Goal: Consume media (video, audio)

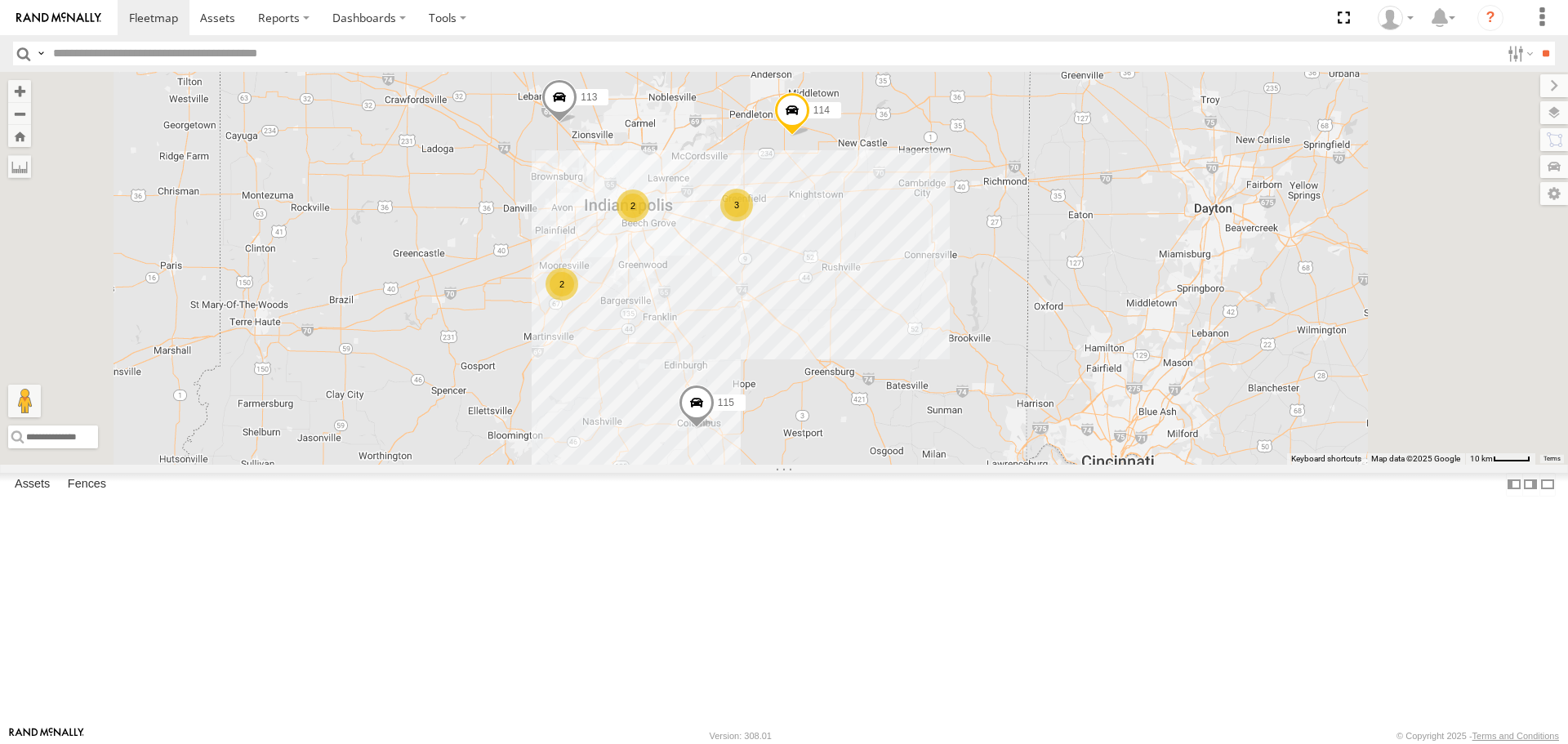
drag, startPoint x: 765, startPoint y: 301, endPoint x: 718, endPoint y: 315, distance: 49.0
click at [718, 315] on div "114 2 3 115 2 111 113" at bounding box center [784, 268] width 1568 height 392
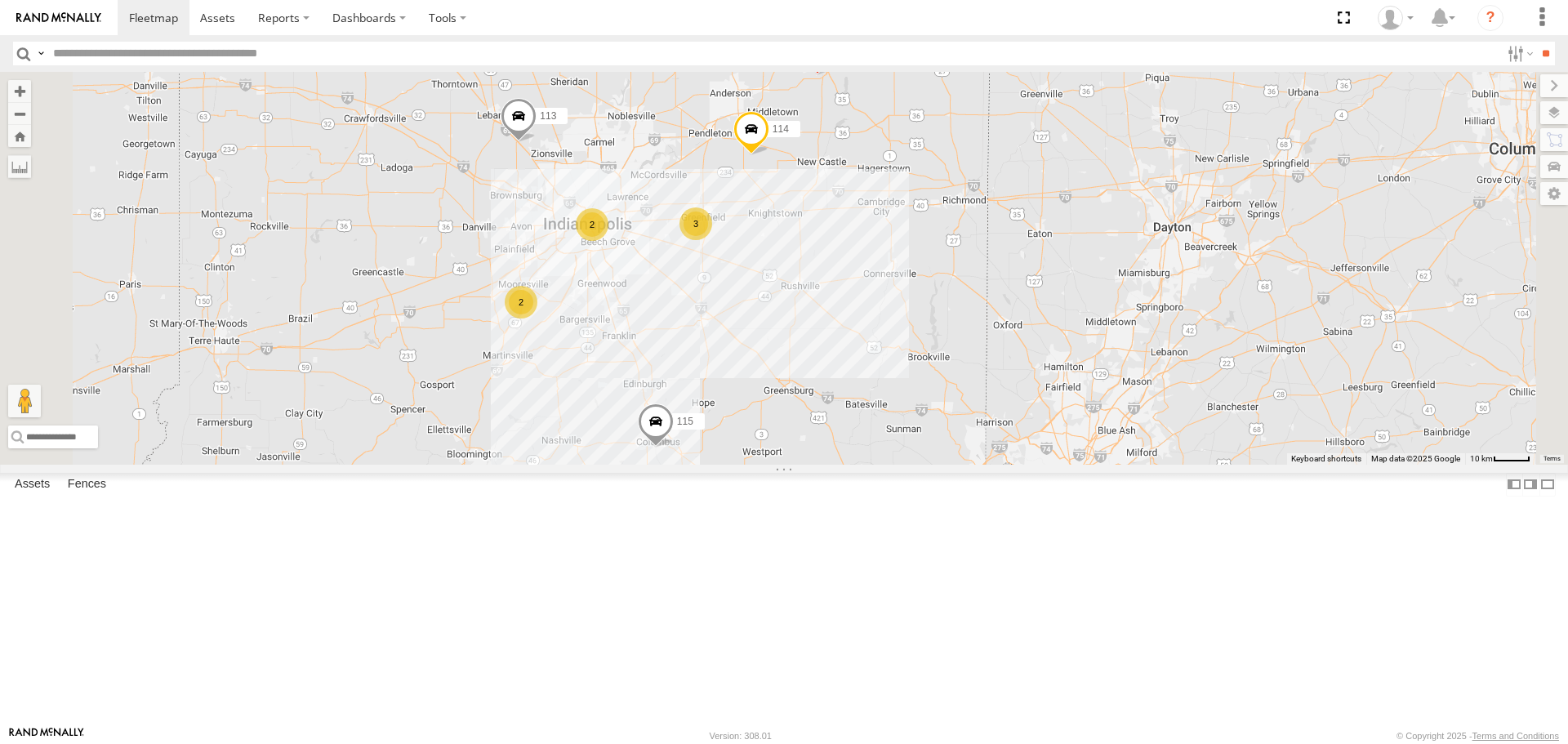
drag, startPoint x: 892, startPoint y: 417, endPoint x: 851, endPoint y: 436, distance: 45.2
click at [851, 436] on div "114 2 3 115 2 111 113" at bounding box center [784, 268] width 1568 height 392
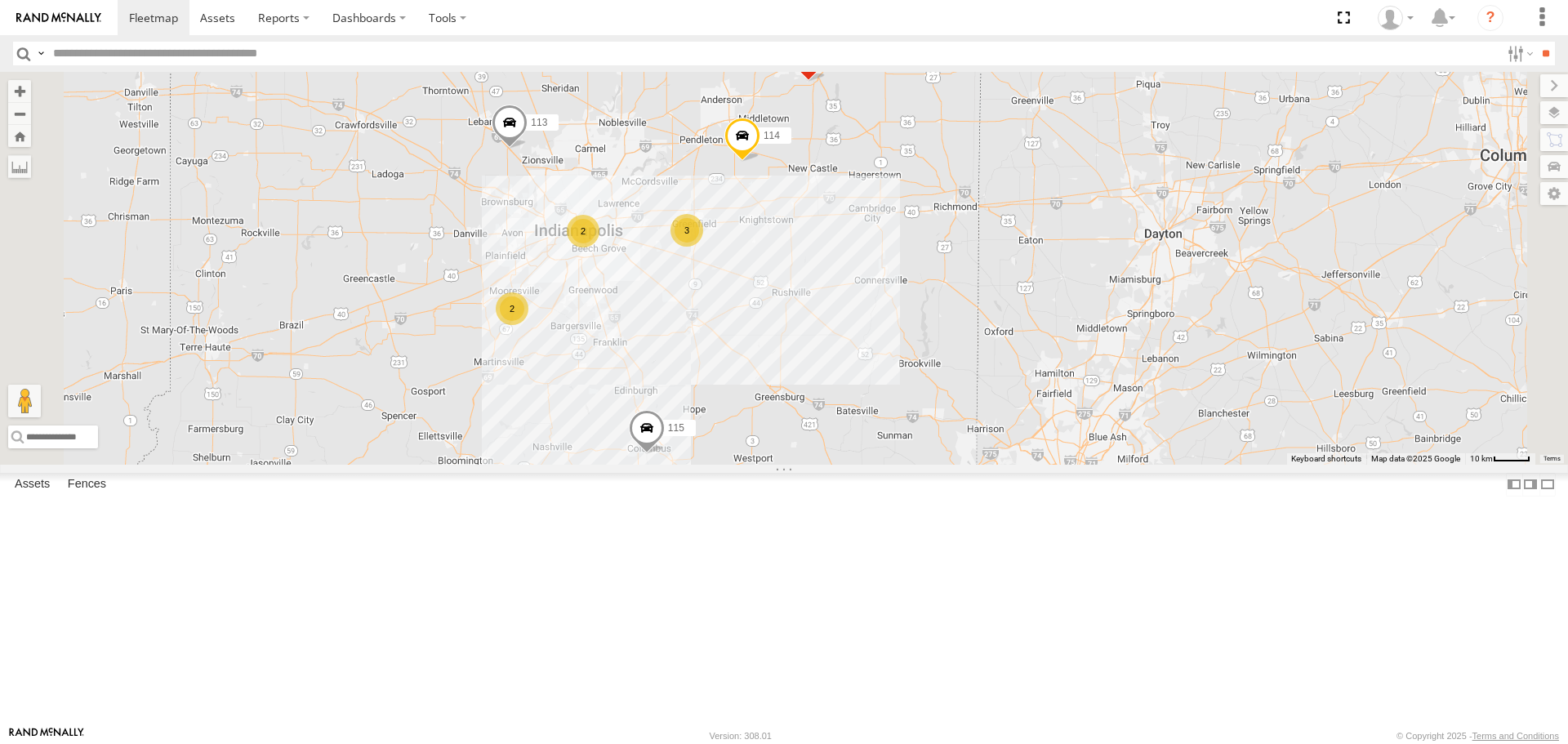
drag, startPoint x: 710, startPoint y: 299, endPoint x: 697, endPoint y: 308, distance: 15.8
click at [697, 308] on div "114 2 3 115 2 111 113" at bounding box center [784, 268] width 1568 height 392
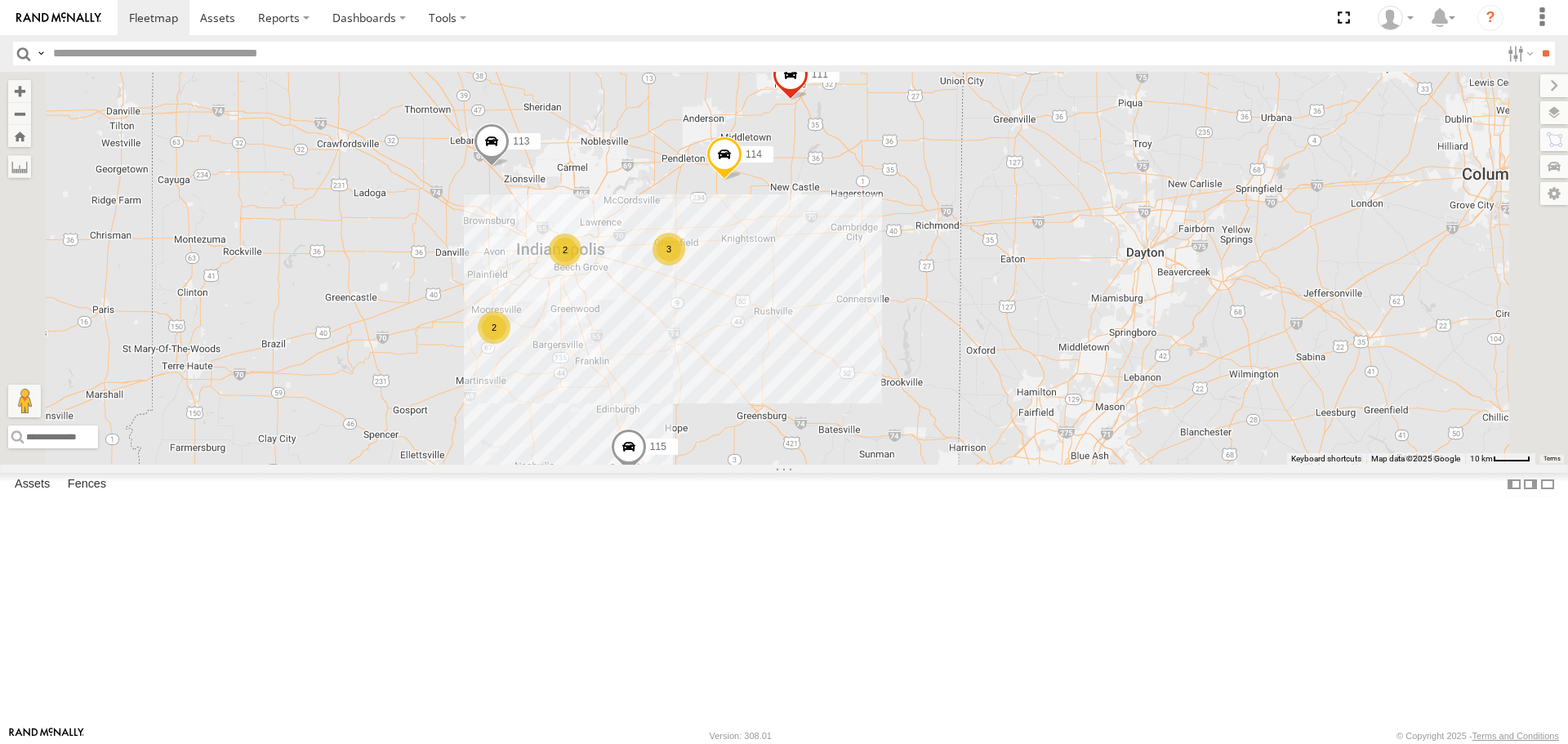
drag, startPoint x: 777, startPoint y: 189, endPoint x: 758, endPoint y: 209, distance: 27.6
click at [758, 209] on div "114 2 3 115 2 111 113" at bounding box center [784, 268] width 1568 height 392
click at [742, 221] on div "114 2 3 115 2 111 113" at bounding box center [784, 268] width 1568 height 392
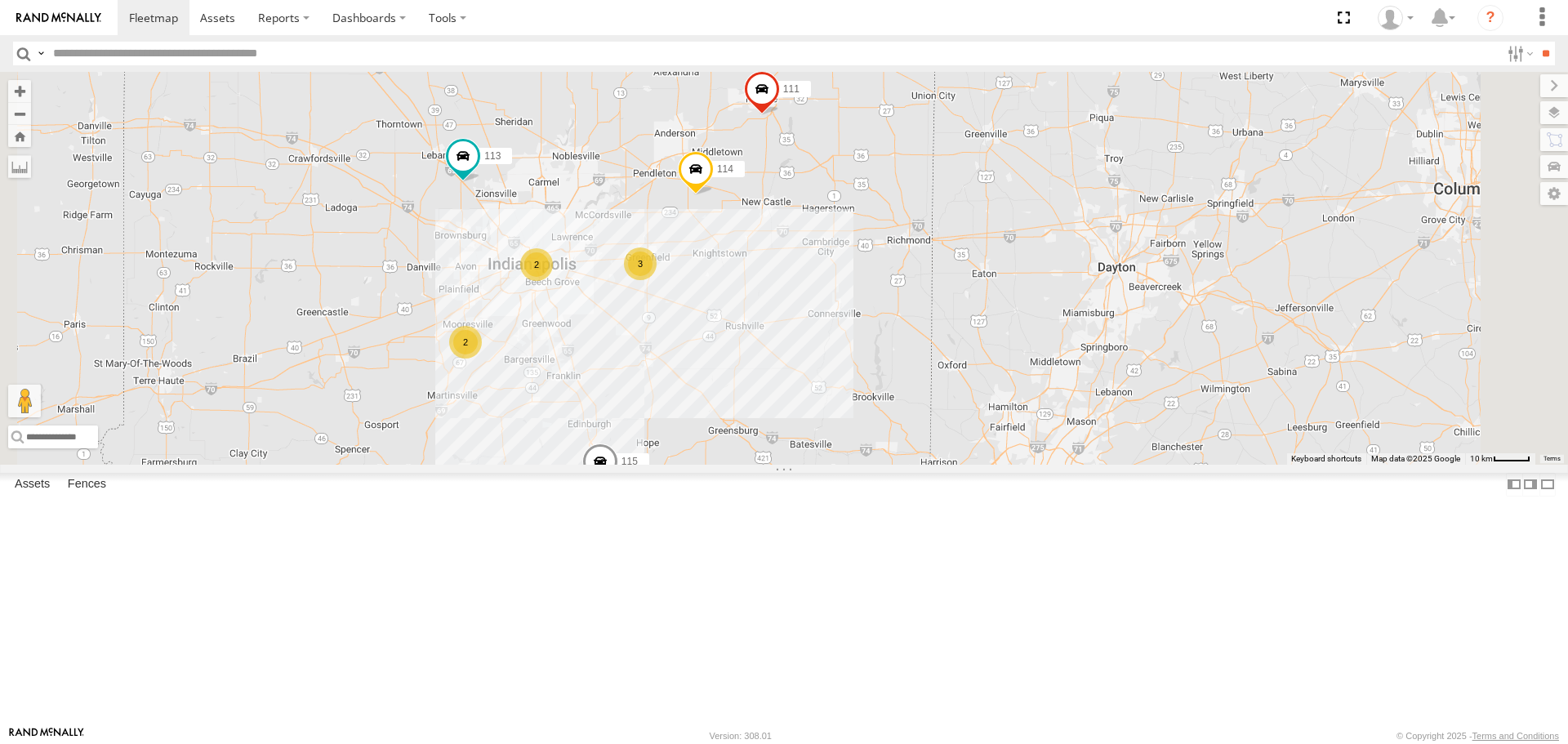
drag, startPoint x: 904, startPoint y: 416, endPoint x: 889, endPoint y: 416, distance: 15.0
click at [889, 416] on div "114 2 3 115 2 111 113" at bounding box center [784, 268] width 1568 height 392
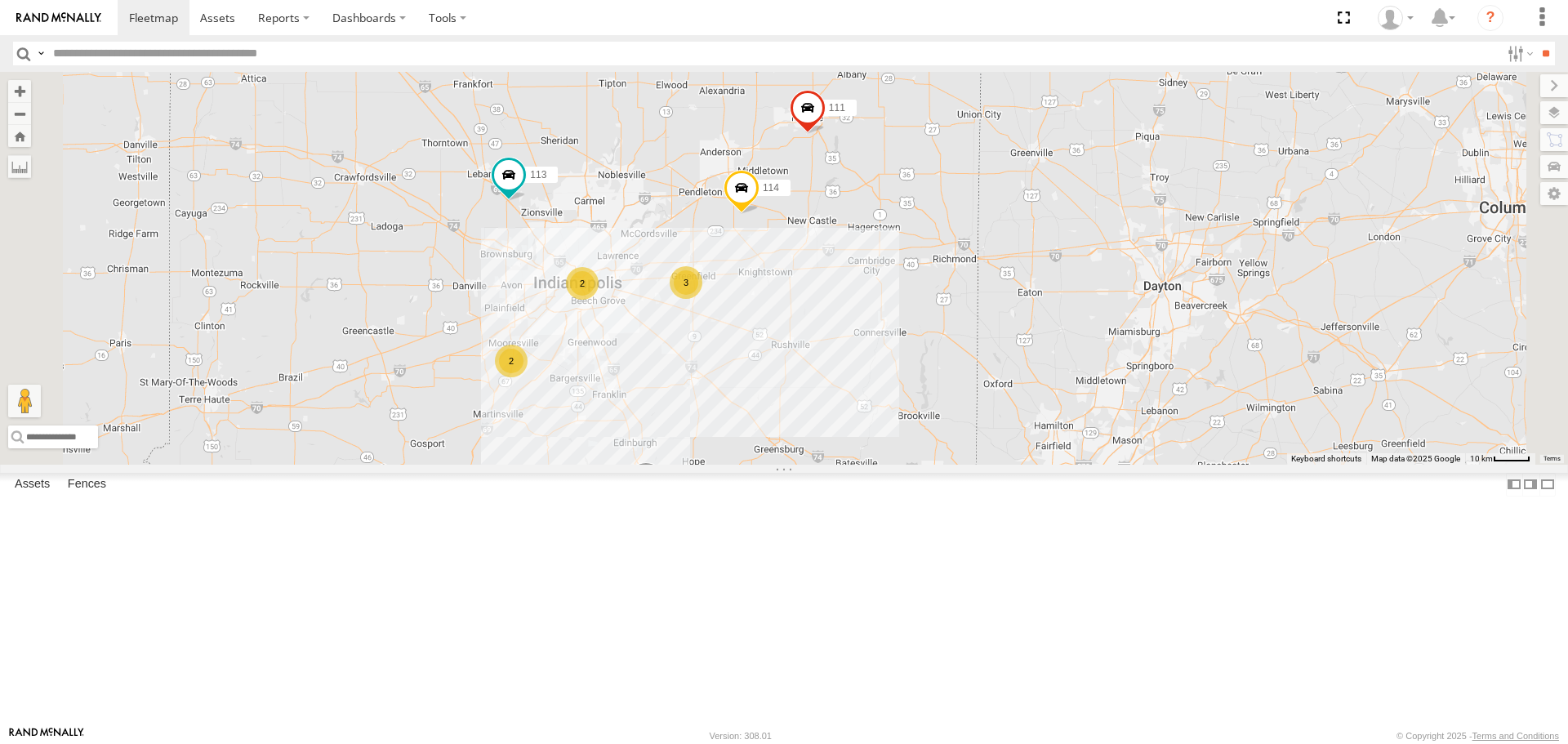
drag, startPoint x: 876, startPoint y: 463, endPoint x: 925, endPoint y: 482, distance: 52.6
click at [925, 464] on div "114 2 3 115 2 111 113" at bounding box center [784, 268] width 1568 height 392
click at [528, 377] on div "2" at bounding box center [511, 362] width 33 height 33
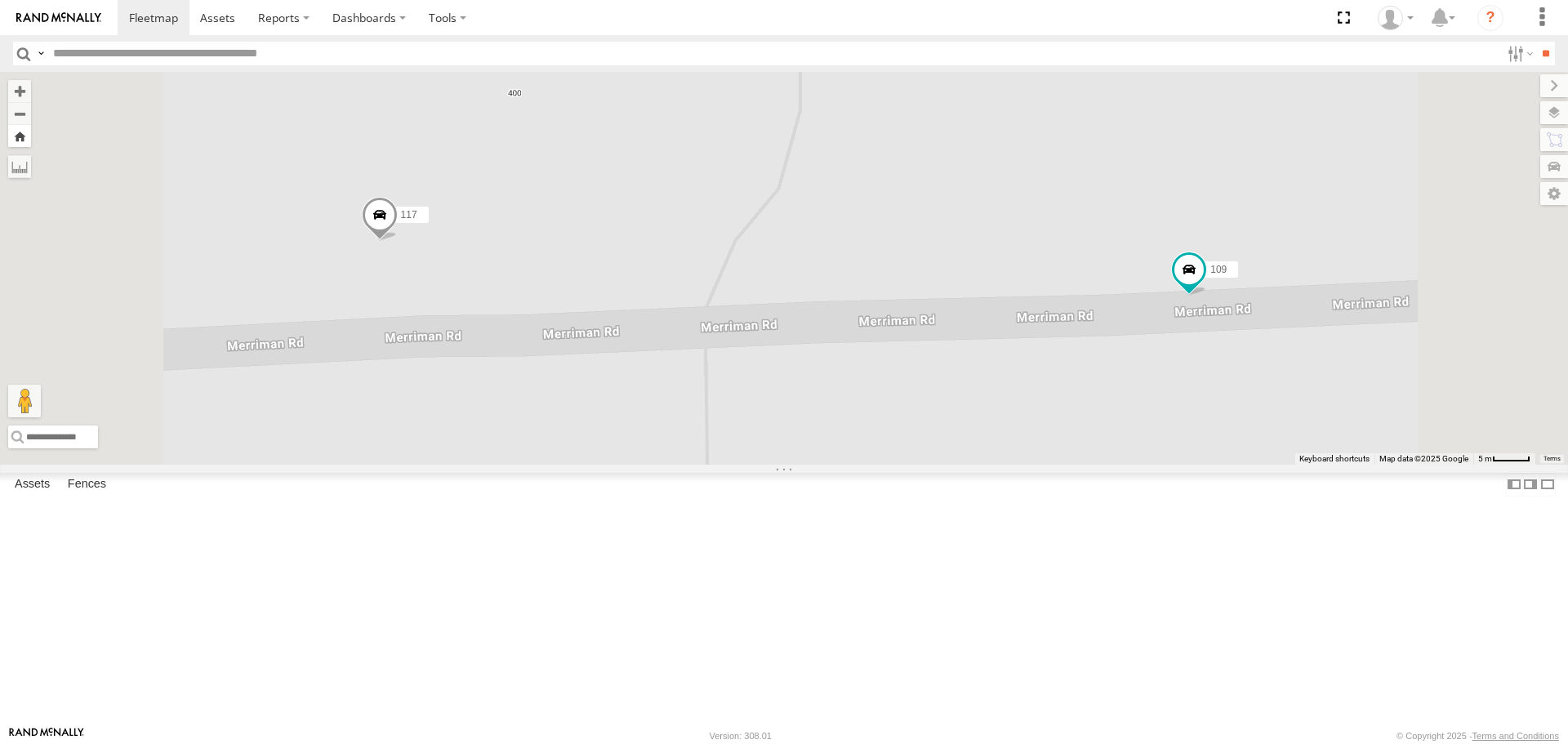
click at [31, 141] on button "Zoom Home" at bounding box center [19, 136] width 23 height 22
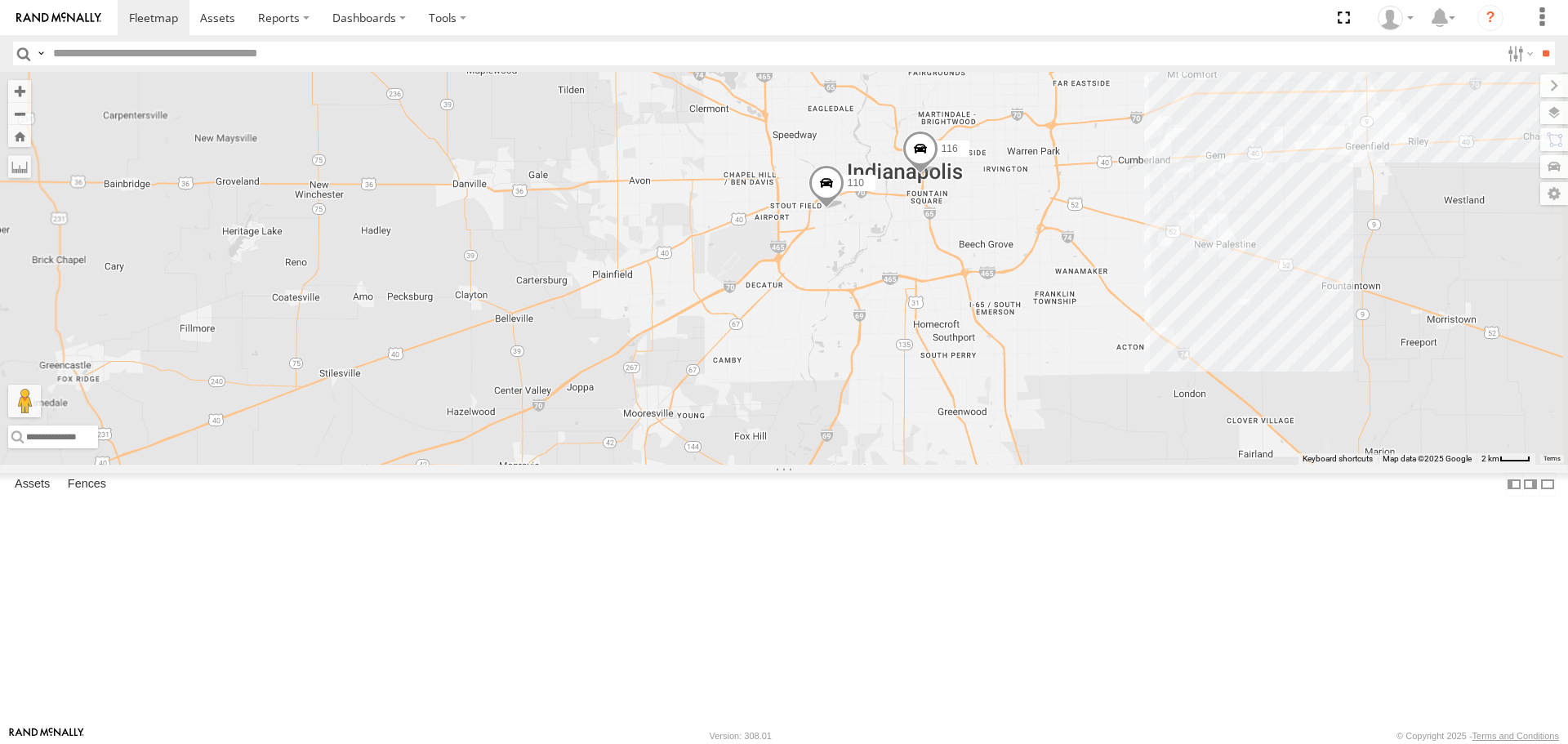
drag, startPoint x: 1207, startPoint y: 341, endPoint x: 956, endPoint y: 482, distance: 287.9
click at [957, 464] on div "116 110 2" at bounding box center [784, 268] width 1568 height 392
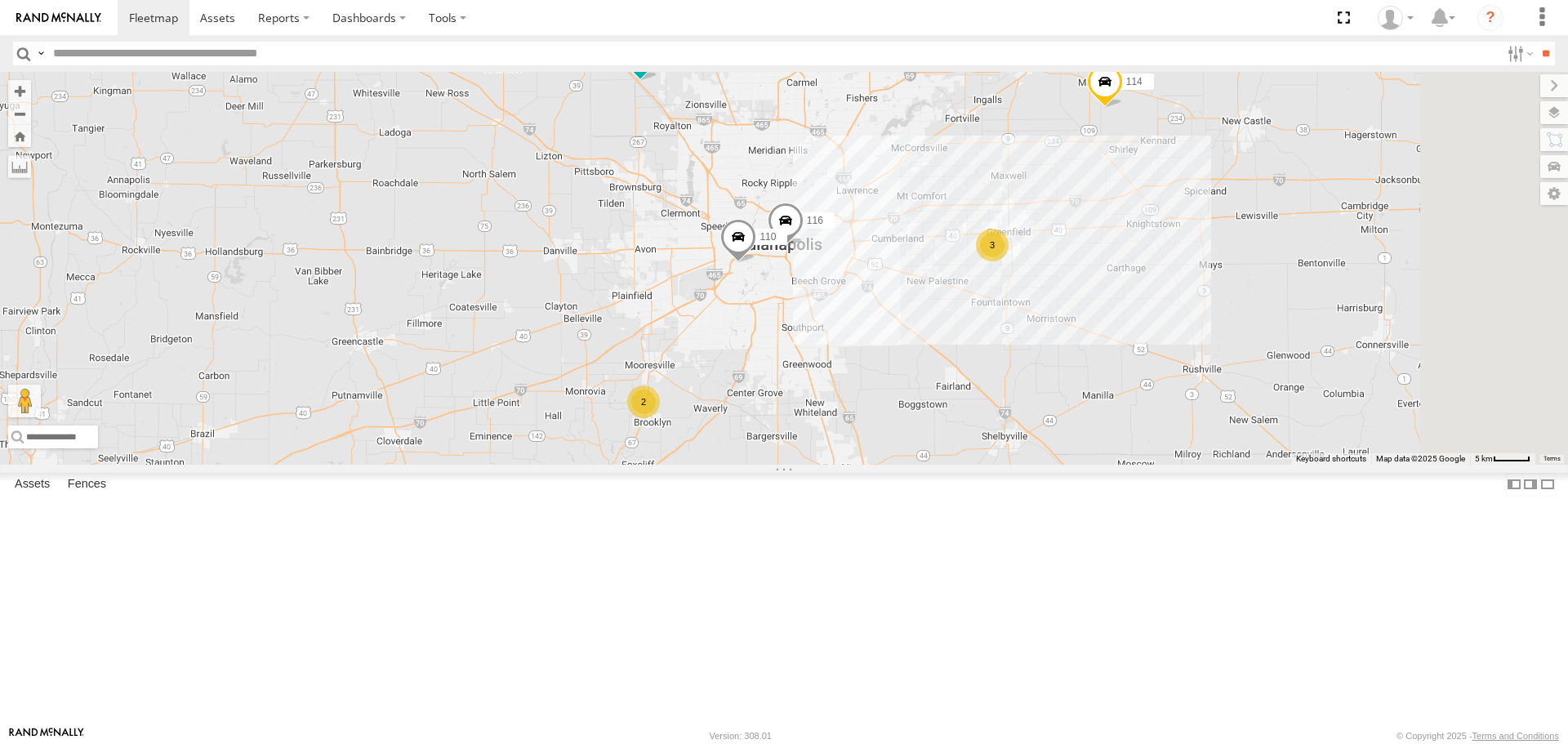
drag, startPoint x: 1182, startPoint y: 437, endPoint x: 1049, endPoint y: 442, distance: 133.1
click at [1049, 442] on div "116 110 114 3 2 113" at bounding box center [784, 268] width 1568 height 392
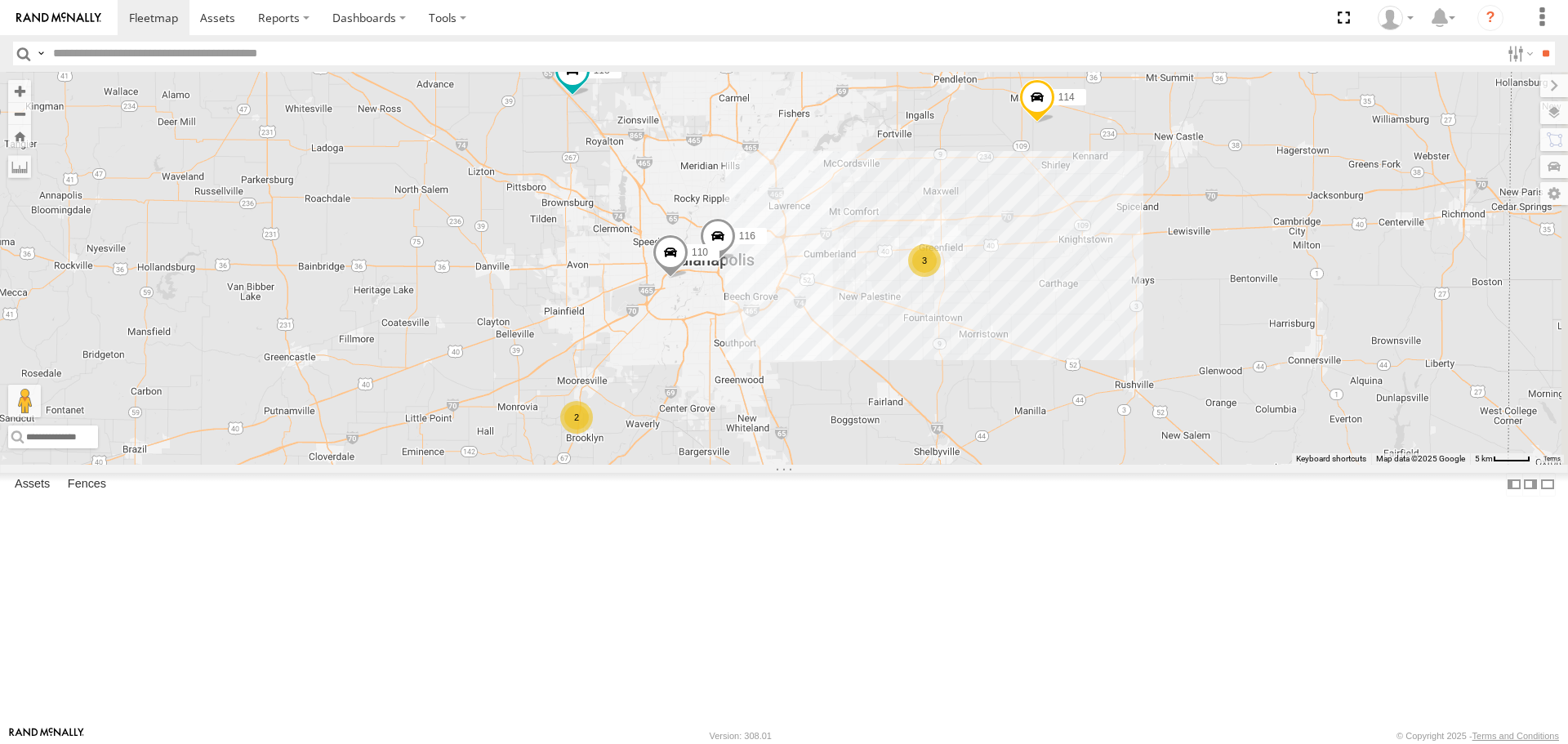
drag, startPoint x: 994, startPoint y: 300, endPoint x: 946, endPoint y: 316, distance: 50.6
click at [946, 316] on div "116 110 114 3 2 113 111" at bounding box center [784, 268] width 1568 height 392
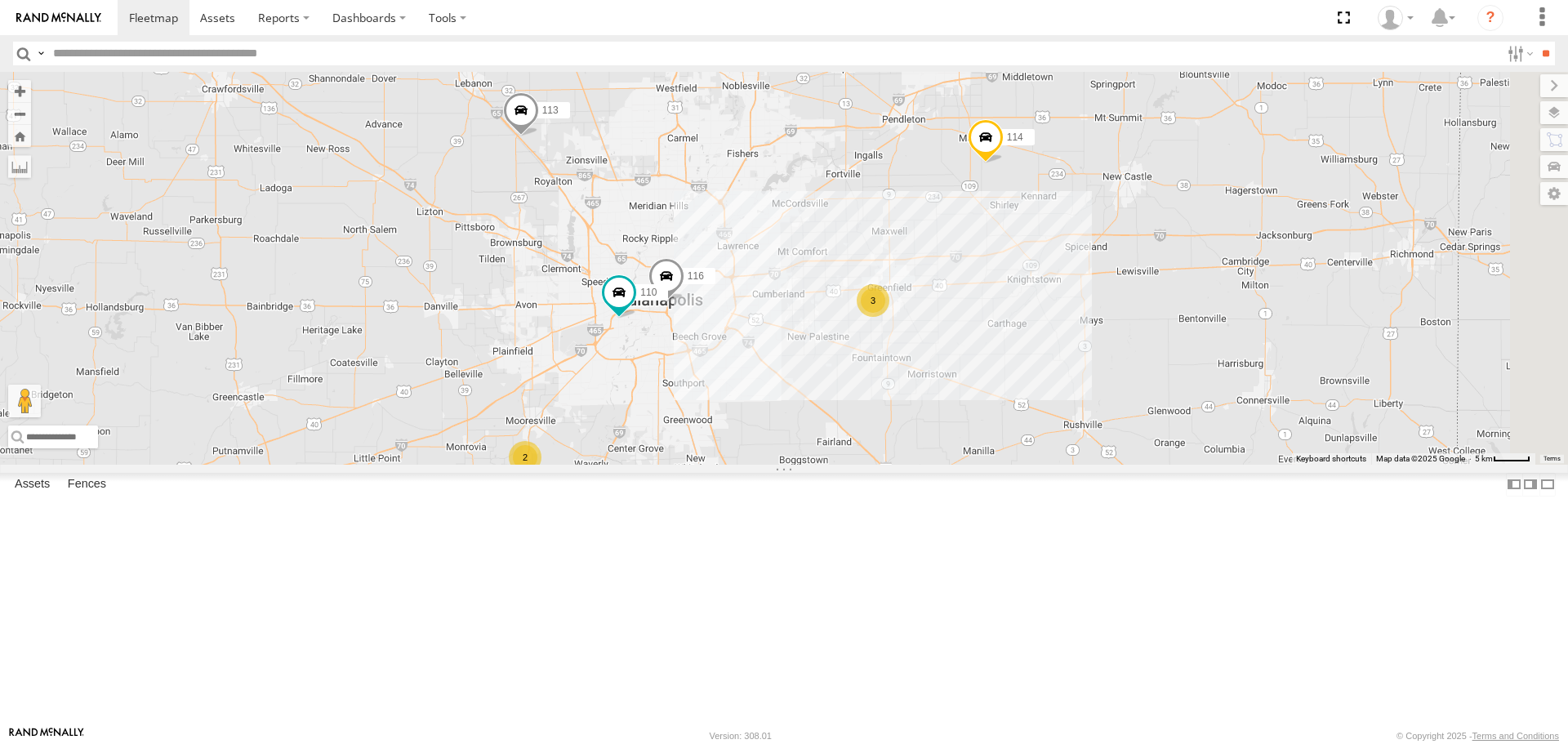
drag, startPoint x: 1006, startPoint y: 382, endPoint x: 953, endPoint y: 423, distance: 67.0
click at [953, 423] on div "114 116 110 3 2 111 113" at bounding box center [784, 268] width 1568 height 392
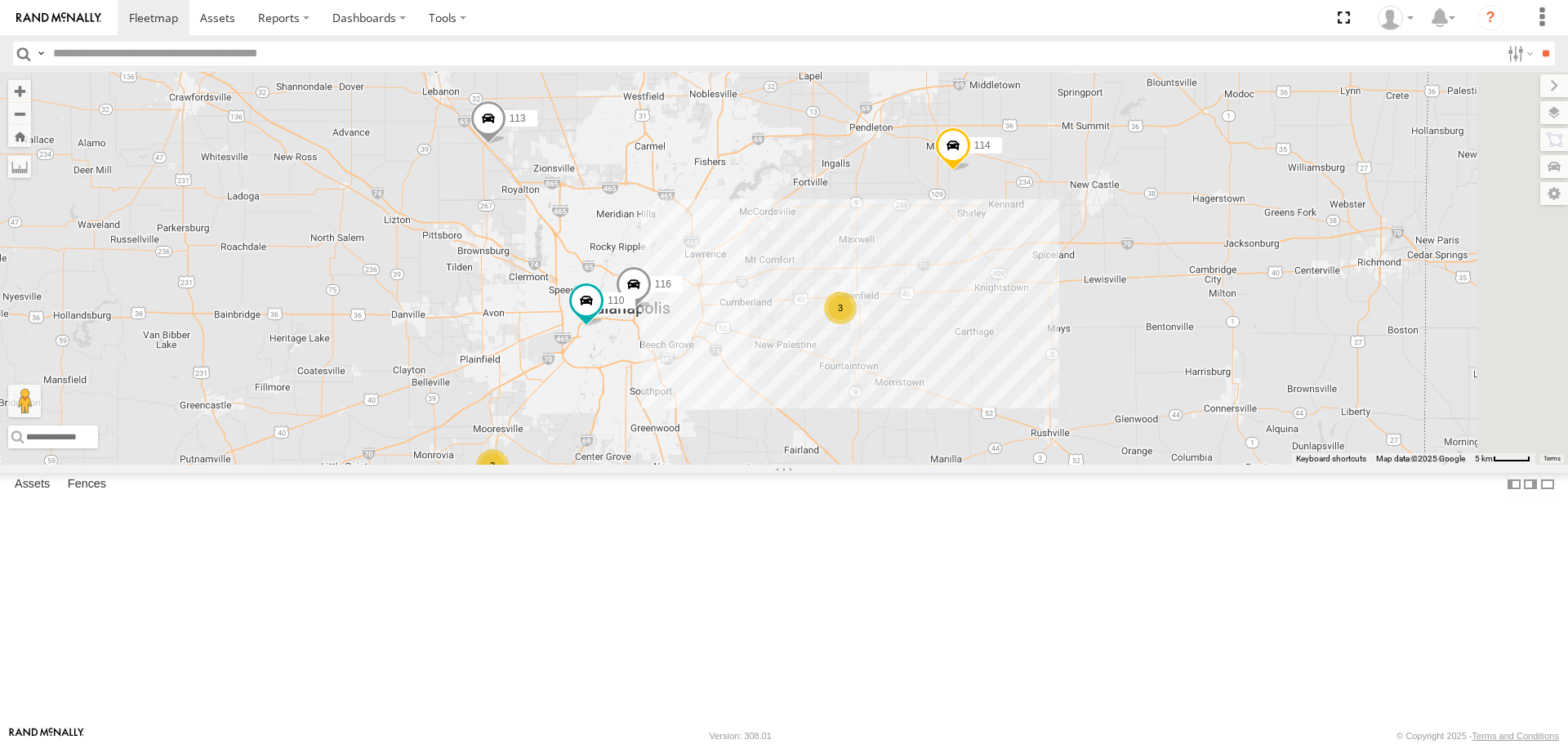
drag, startPoint x: 943, startPoint y: 497, endPoint x: 909, endPoint y: 505, distance: 34.9
click at [909, 464] on div "114 116 110 3 2 111 113" at bounding box center [784, 268] width 1568 height 392
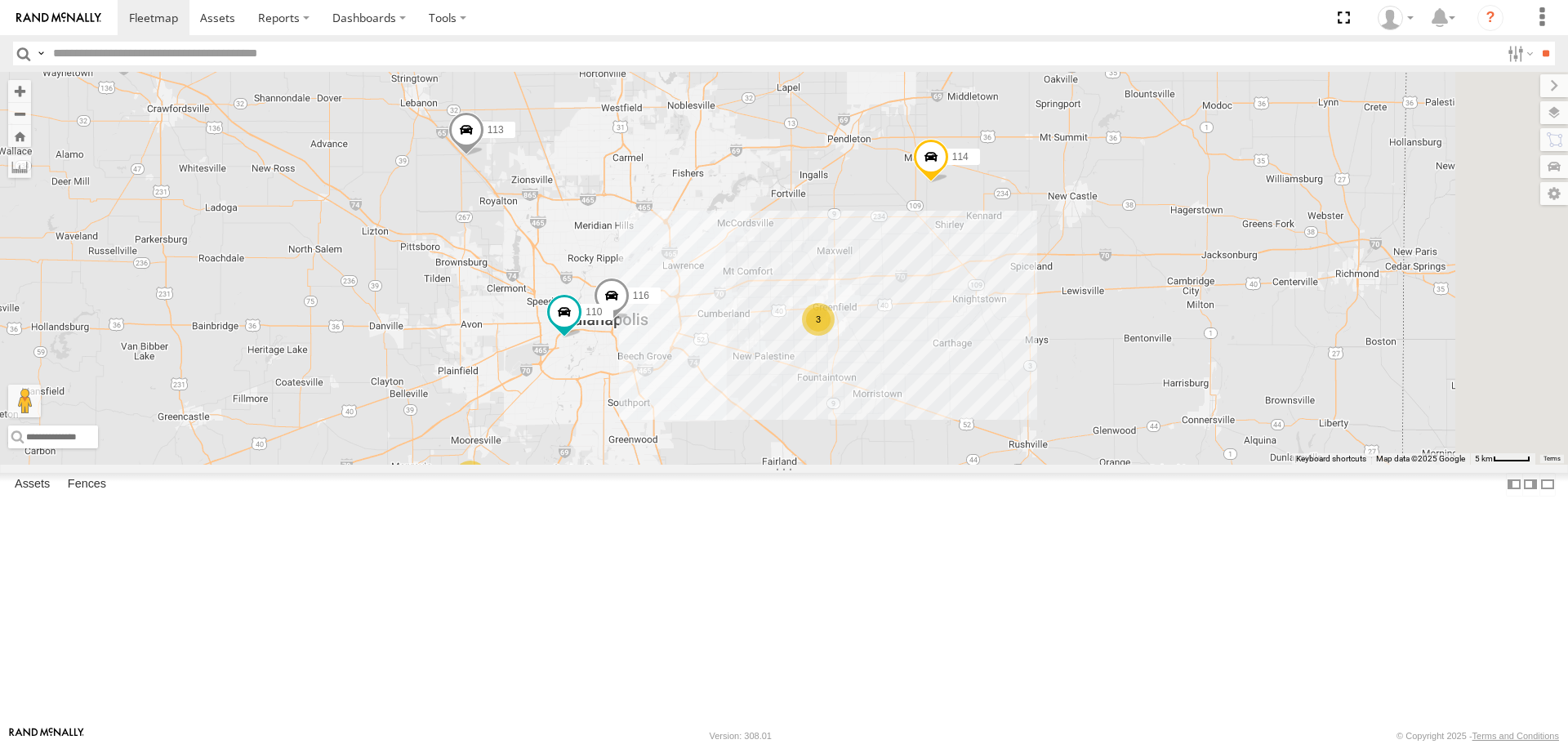
drag, startPoint x: 990, startPoint y: 287, endPoint x: 966, endPoint y: 300, distance: 27.3
click at [966, 300] on div "114 116 110 3 2 111 113" at bounding box center [784, 268] width 1568 height 392
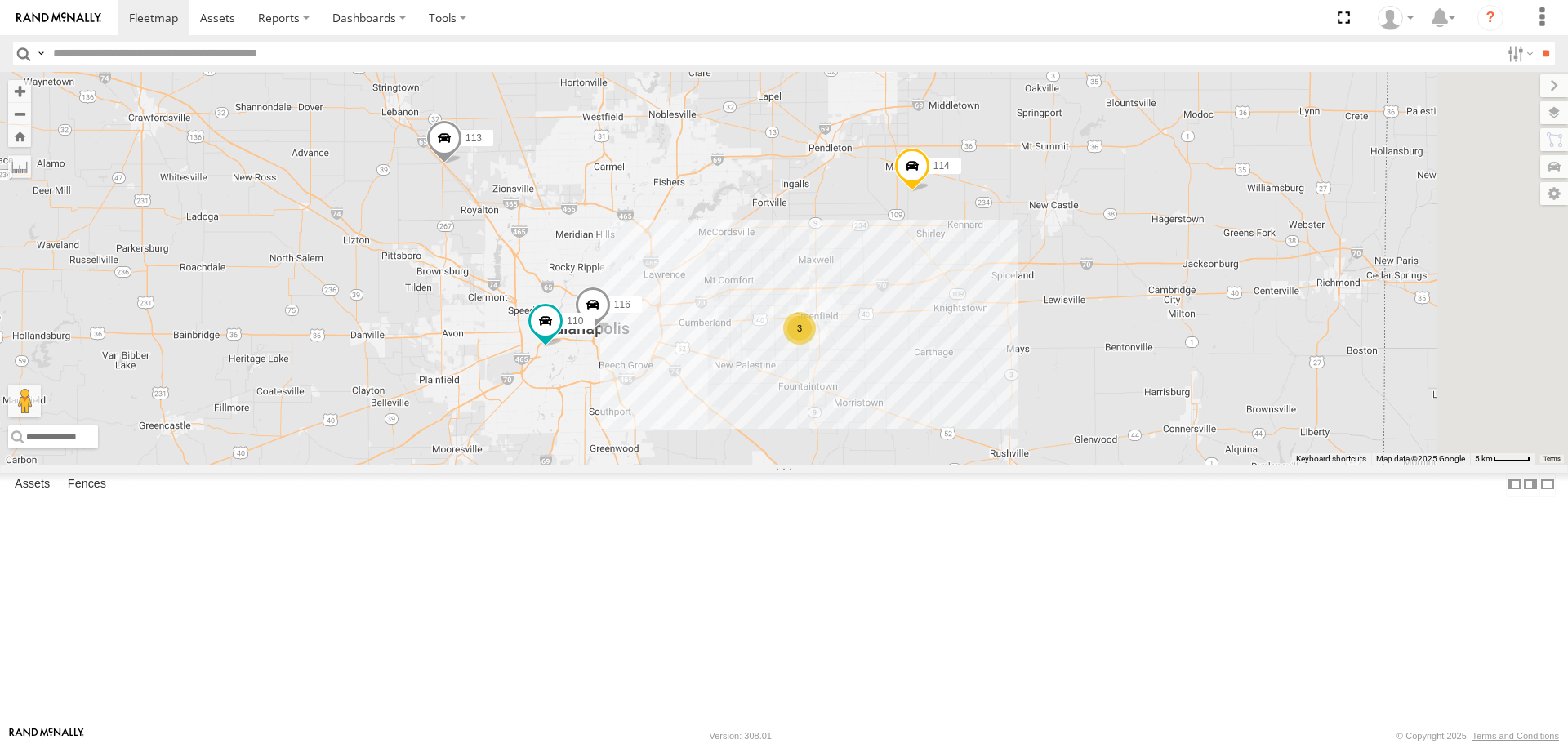
drag, startPoint x: 901, startPoint y: 358, endPoint x: 880, endPoint y: 370, distance: 24.2
click at [880, 370] on div "114 116 110 3 2 111 113" at bounding box center [784, 268] width 1568 height 392
drag, startPoint x: 808, startPoint y: 382, endPoint x: 797, endPoint y: 385, distance: 11.4
click at [797, 385] on div "114 116 110 3 2 111 113" at bounding box center [784, 268] width 1568 height 392
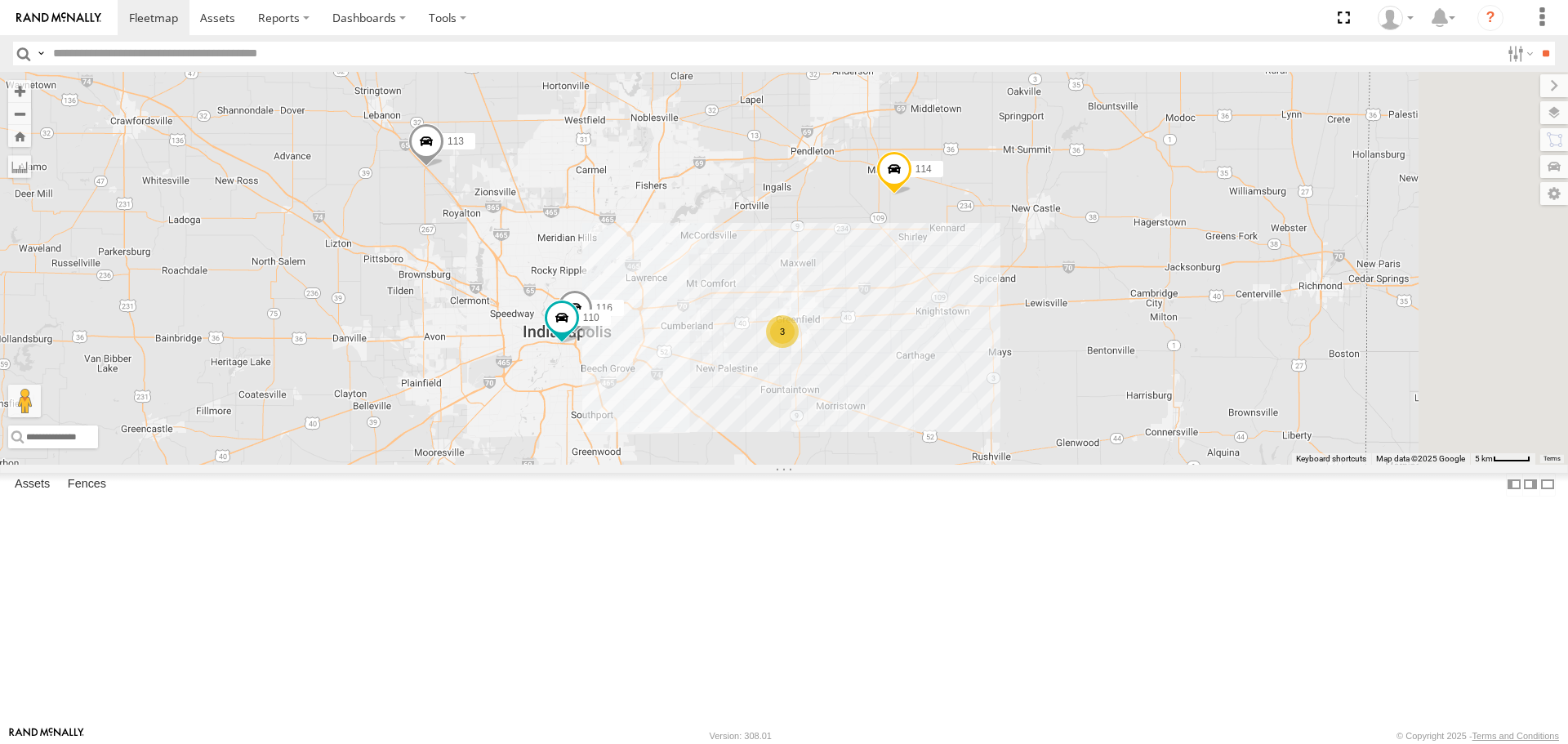
drag, startPoint x: 863, startPoint y: 532, endPoint x: 846, endPoint y: 533, distance: 17.0
click at [846, 464] on div "114 116 110 3 2 111 113" at bounding box center [784, 268] width 1568 height 392
click at [1067, 407] on div "114 2 3 2 111 113" at bounding box center [784, 268] width 1568 height 392
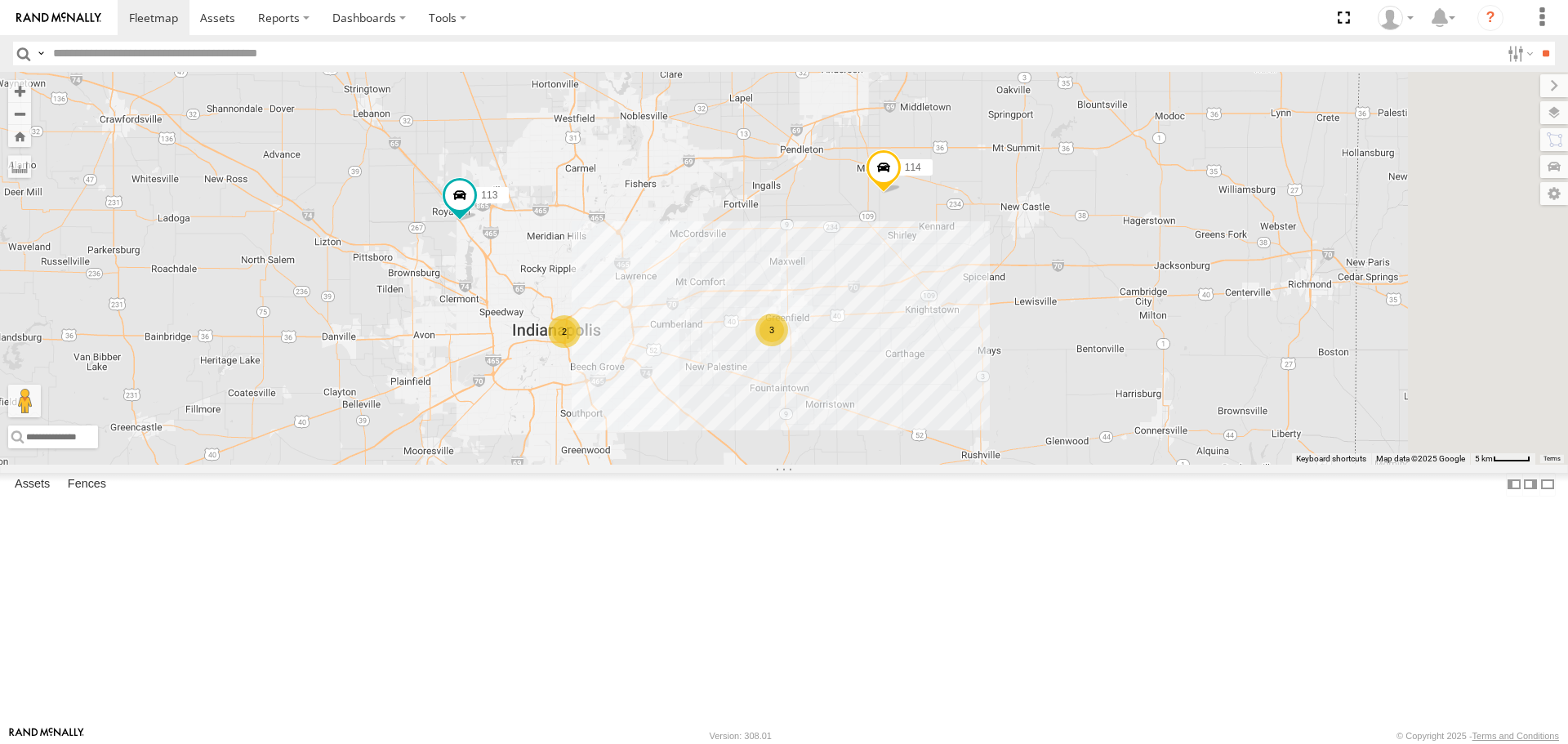
drag, startPoint x: 776, startPoint y: 396, endPoint x: 769, endPoint y: 390, distance: 9.2
click at [769, 390] on div "114 2 3 2 111 113" at bounding box center [784, 268] width 1568 height 392
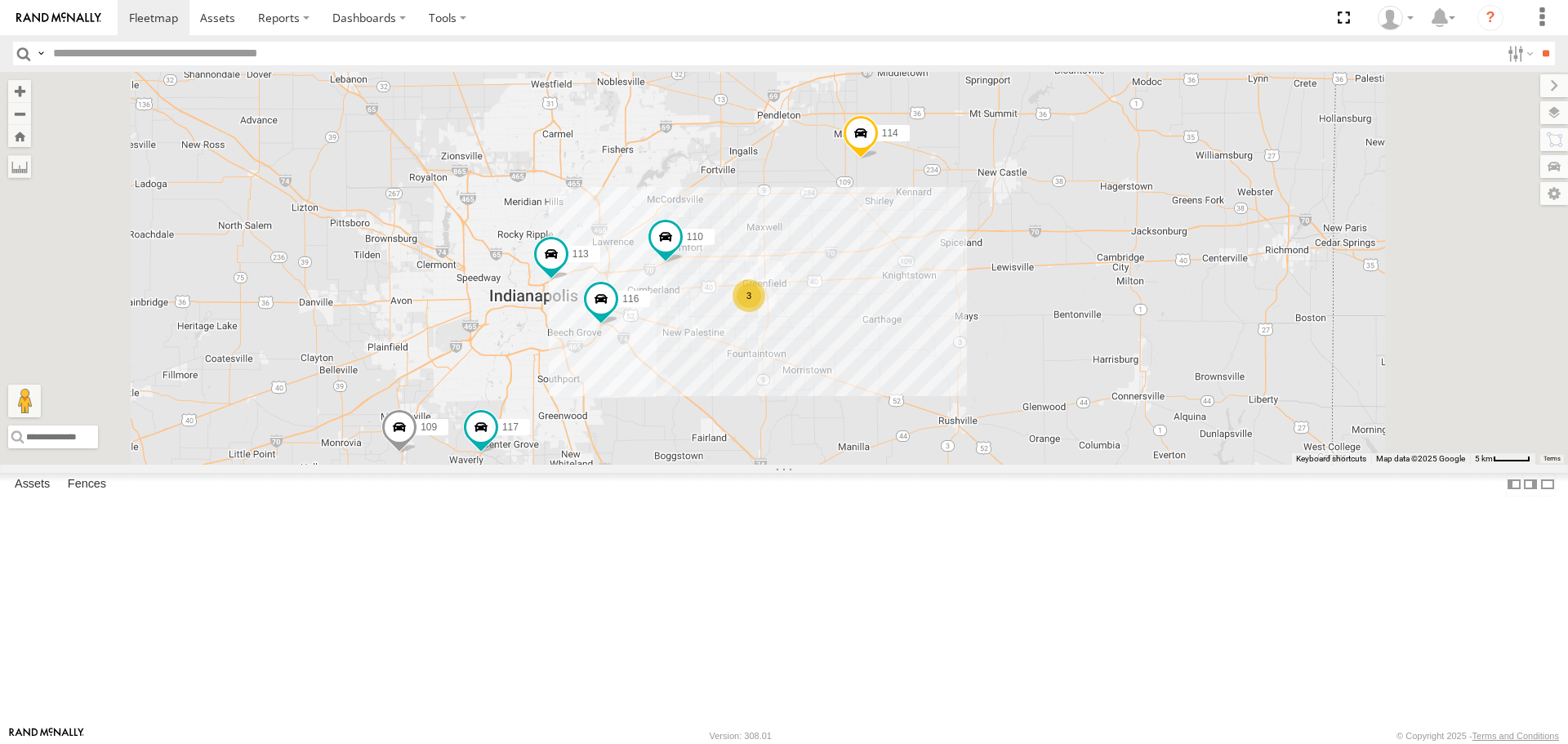
click at [574, 278] on div "114 116 110 115 117 109 111 113 3" at bounding box center [784, 268] width 1568 height 392
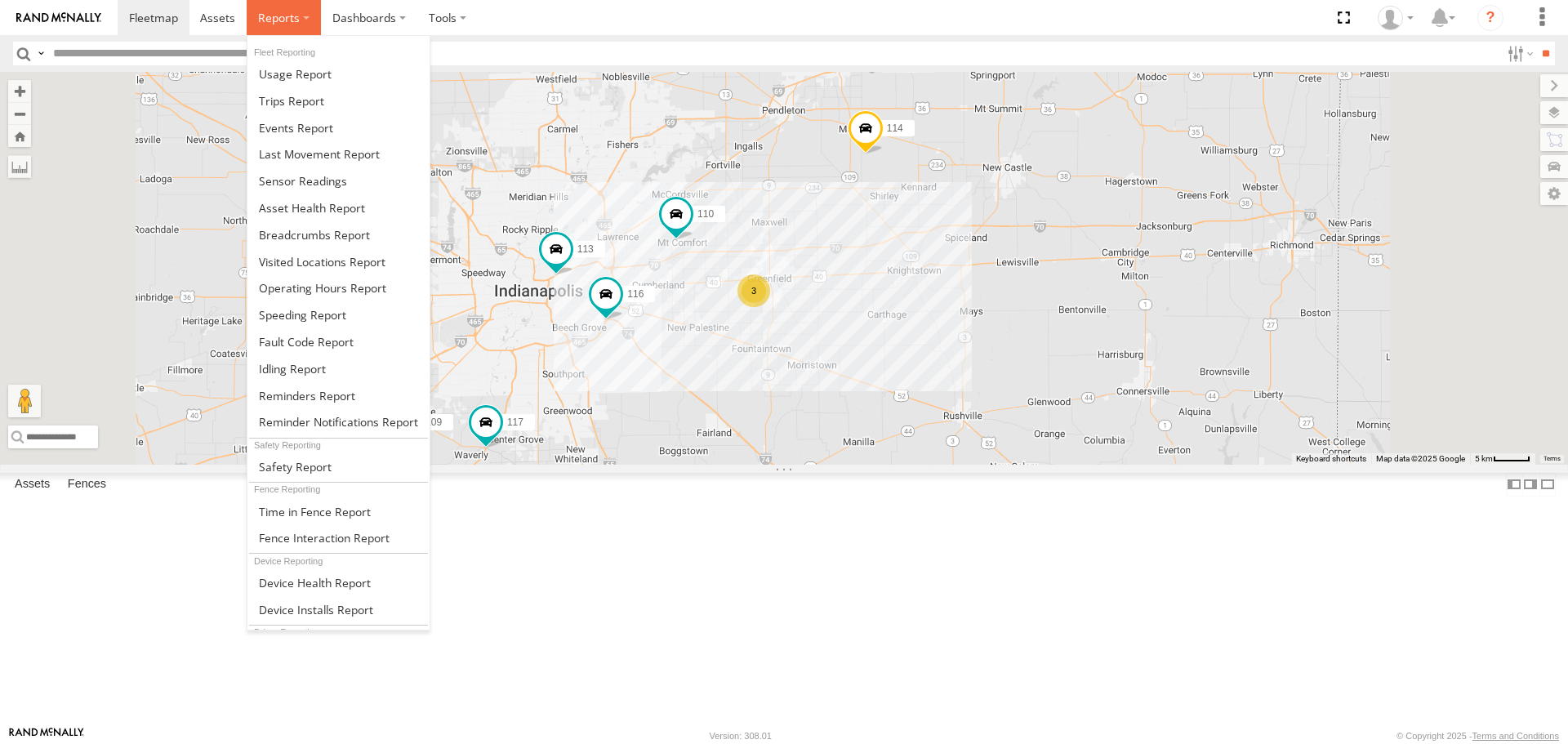
click at [308, 19] on label at bounding box center [283, 17] width 74 height 35
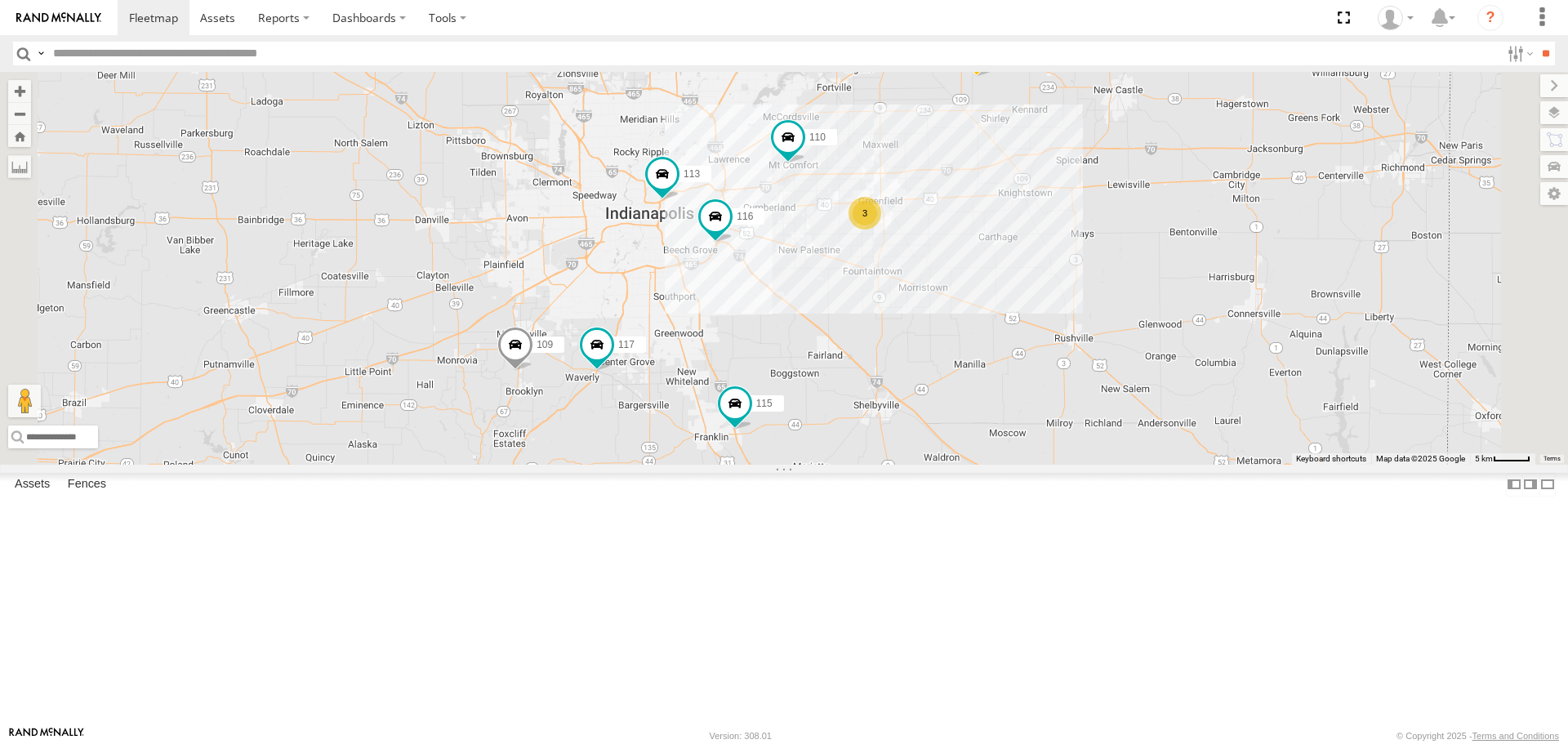
drag, startPoint x: 899, startPoint y: 486, endPoint x: 994, endPoint y: 422, distance: 114.5
click at [994, 422] on div "114 116 110 3 115 117 109 111 113" at bounding box center [784, 268] width 1568 height 392
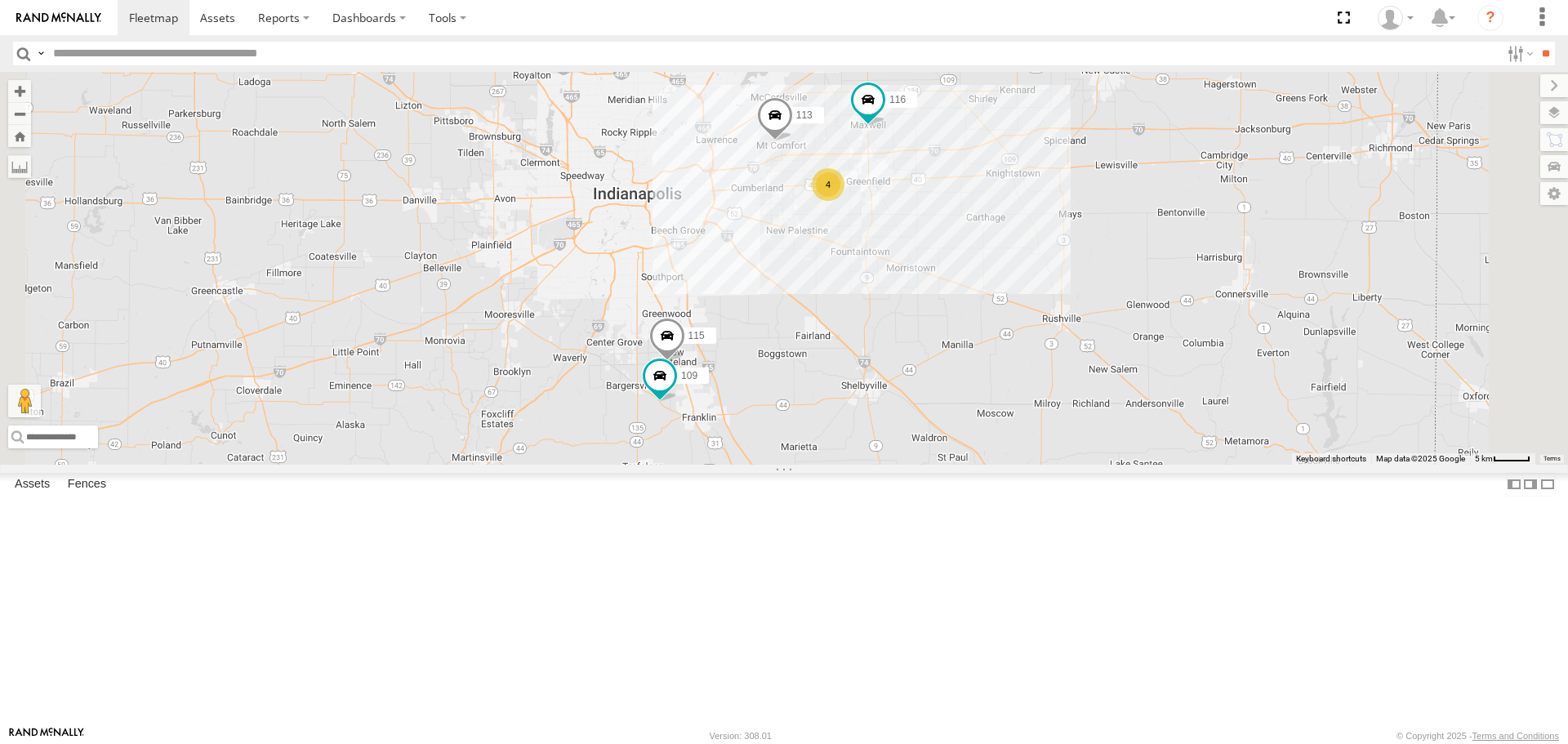
drag, startPoint x: 1205, startPoint y: 416, endPoint x: 1149, endPoint y: 375, distance: 69.4
click at [1149, 375] on div "114 116 4 115 117 109 113" at bounding box center [784, 268] width 1568 height 392
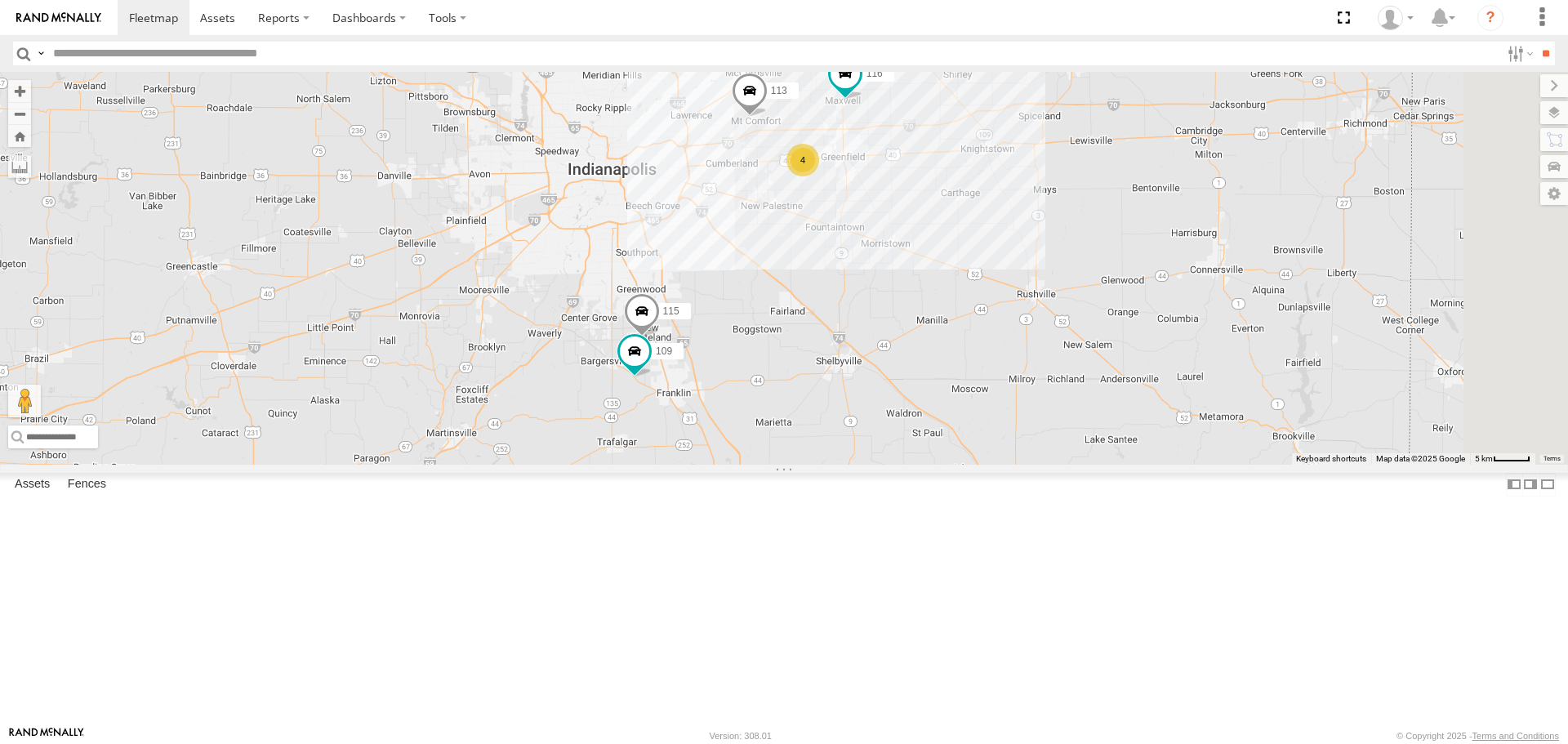
drag, startPoint x: 939, startPoint y: 415, endPoint x: 913, endPoint y: 389, distance: 36.8
click at [913, 389] on div "114 116 4 115 117 109 113" at bounding box center [784, 268] width 1568 height 392
click at [818, 172] on div "4" at bounding box center [802, 155] width 33 height 33
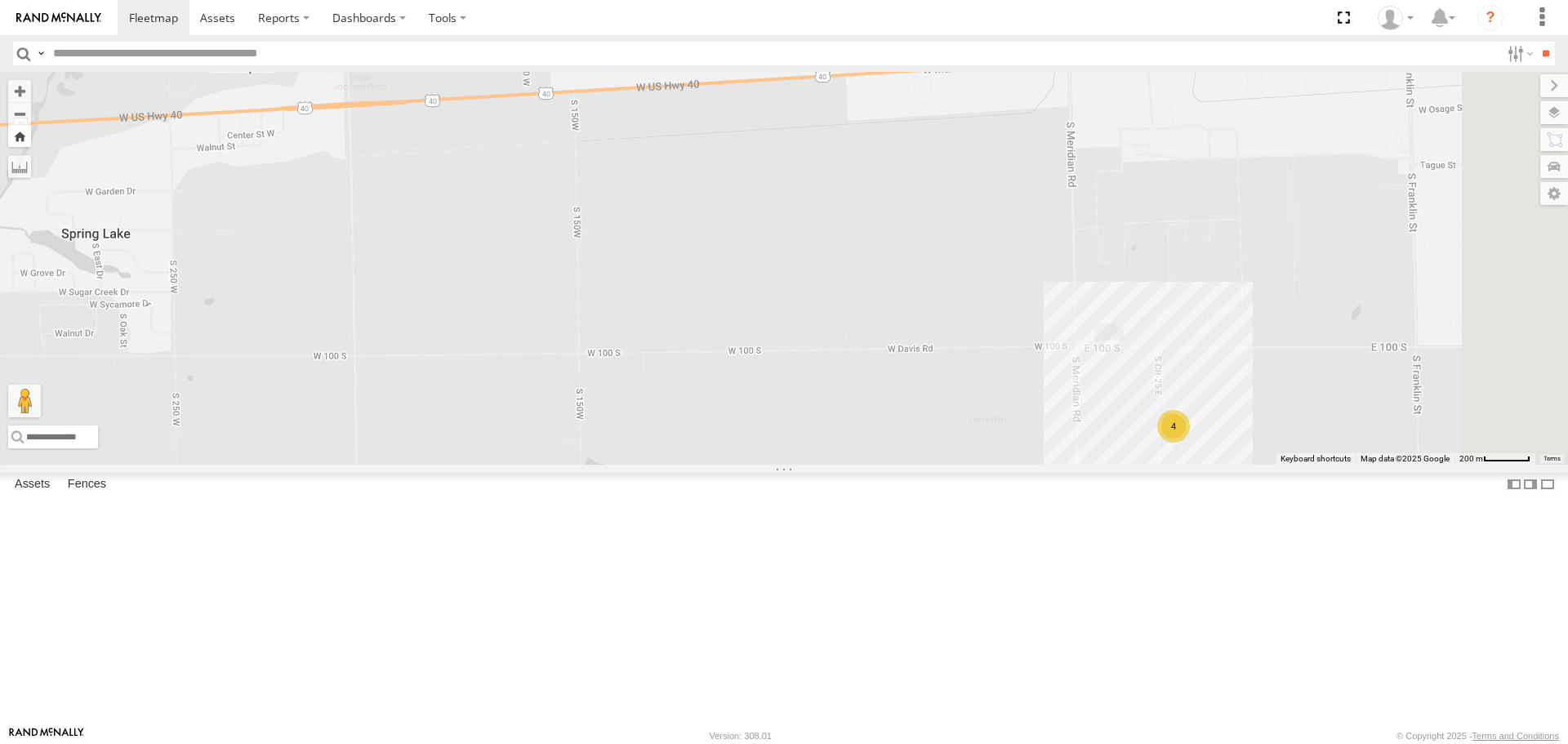
click at [31, 145] on button "Zoom Home" at bounding box center [19, 136] width 23 height 22
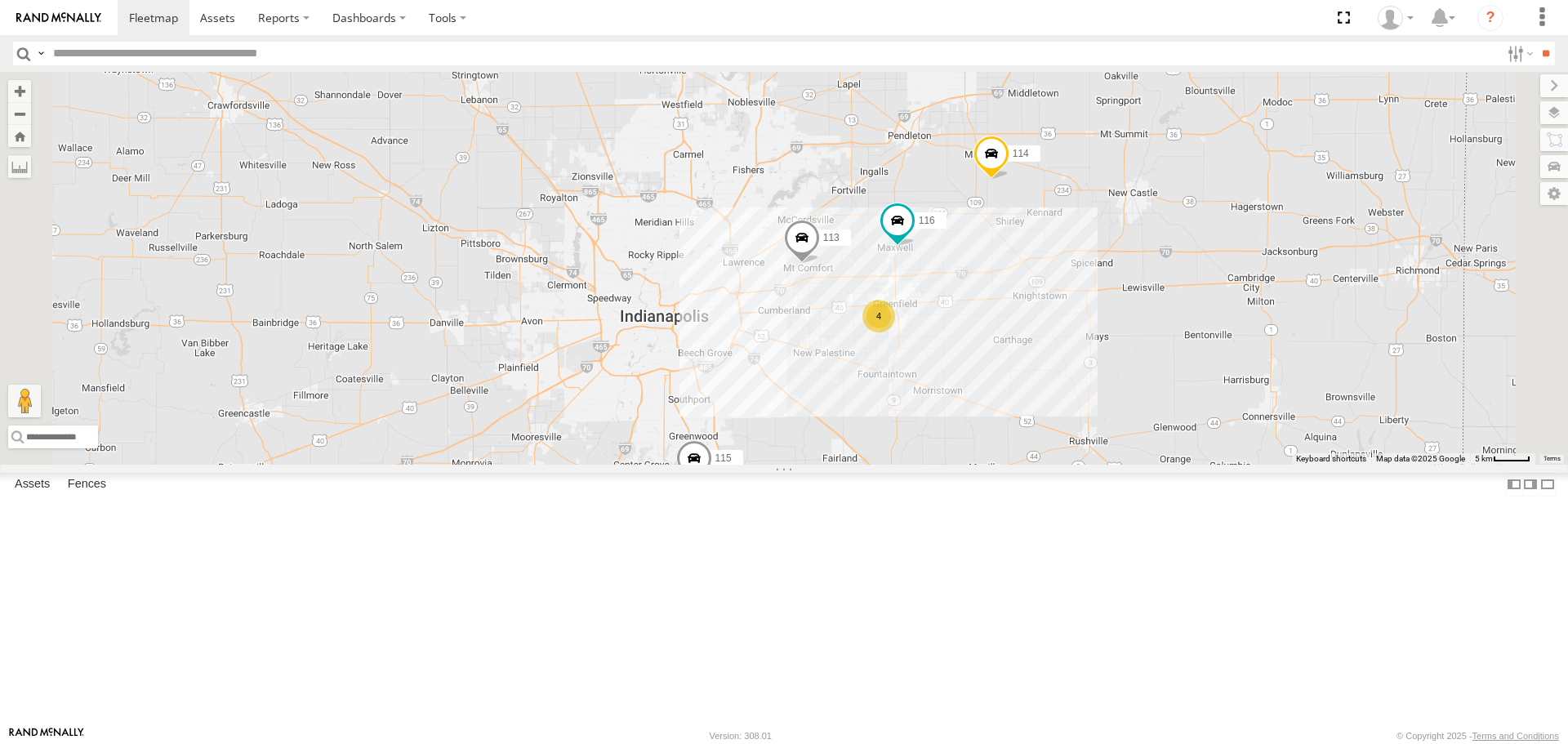
drag, startPoint x: 1274, startPoint y: 554, endPoint x: 1196, endPoint y: 501, distance: 94.3
click at [1196, 464] on div "114 116 4 115 109 111 113" at bounding box center [784, 268] width 1568 height 392
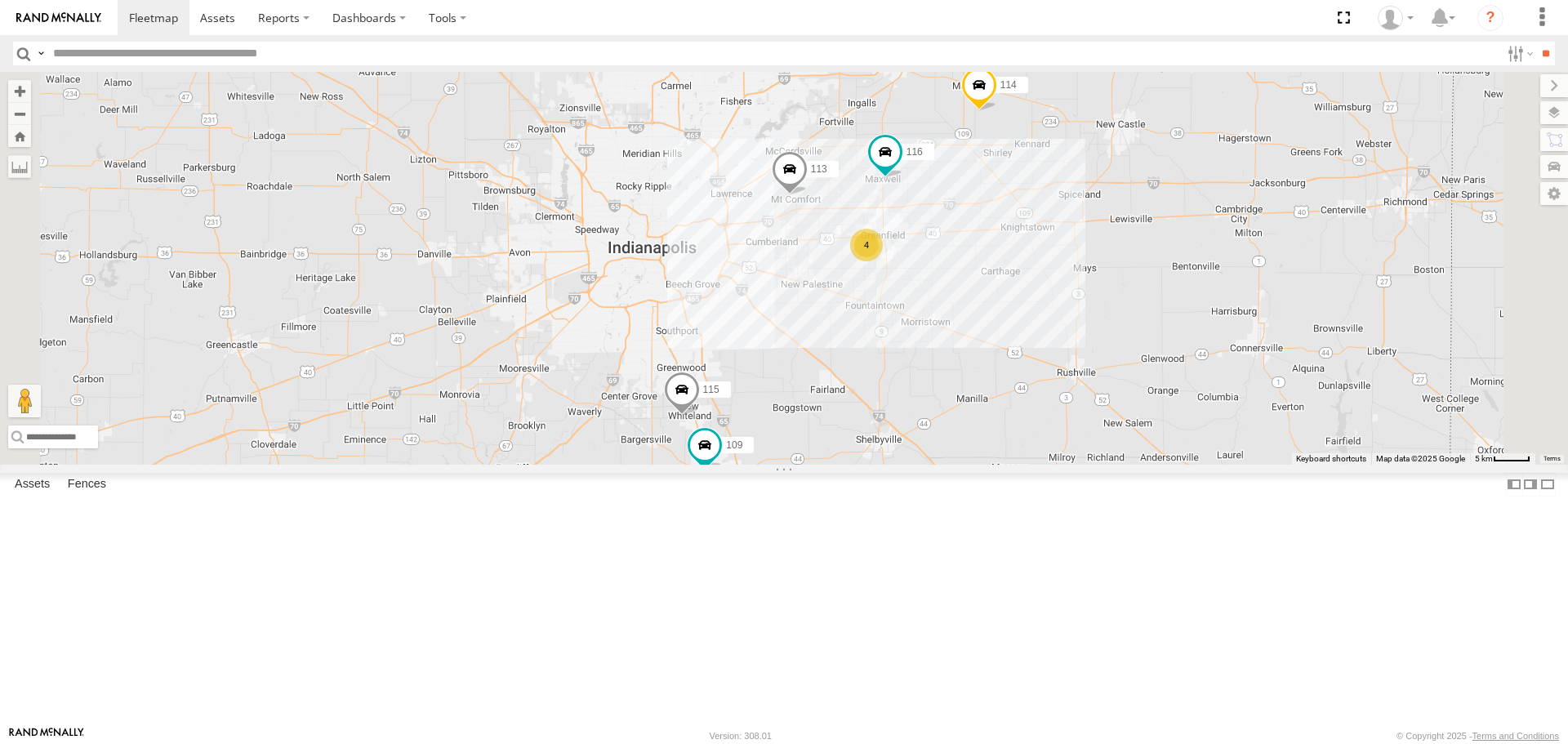
drag, startPoint x: 985, startPoint y: 538, endPoint x: 981, endPoint y: 465, distance: 73.1
click at [981, 464] on div "114 116 4 115 109 111 113" at bounding box center [784, 268] width 1568 height 392
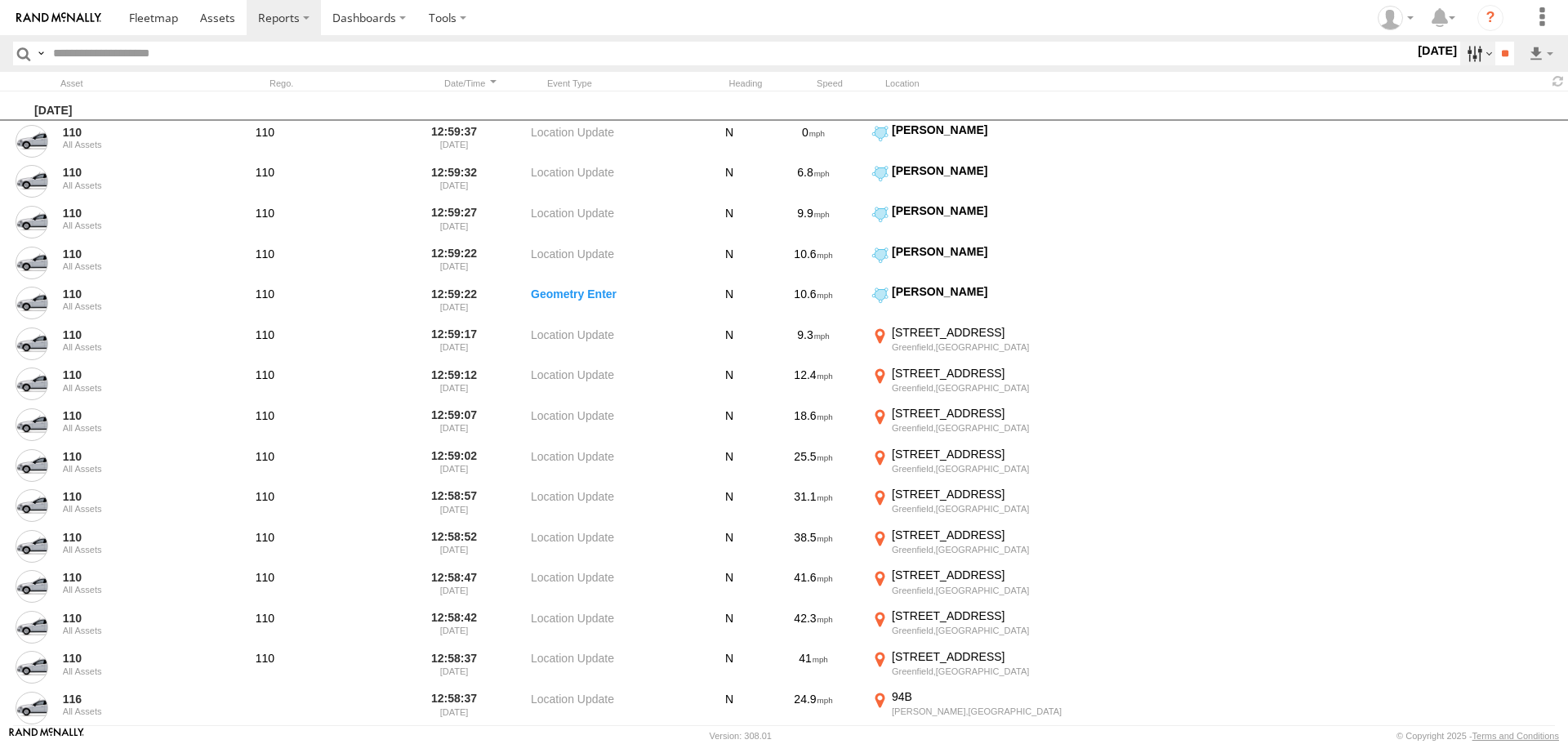
click at [1464, 60] on label at bounding box center [1477, 53] width 35 height 24
click at [0, 0] on span "Media" at bounding box center [0, 0] width 0 height 0
click at [1497, 60] on input "**" at bounding box center [1504, 53] width 19 height 24
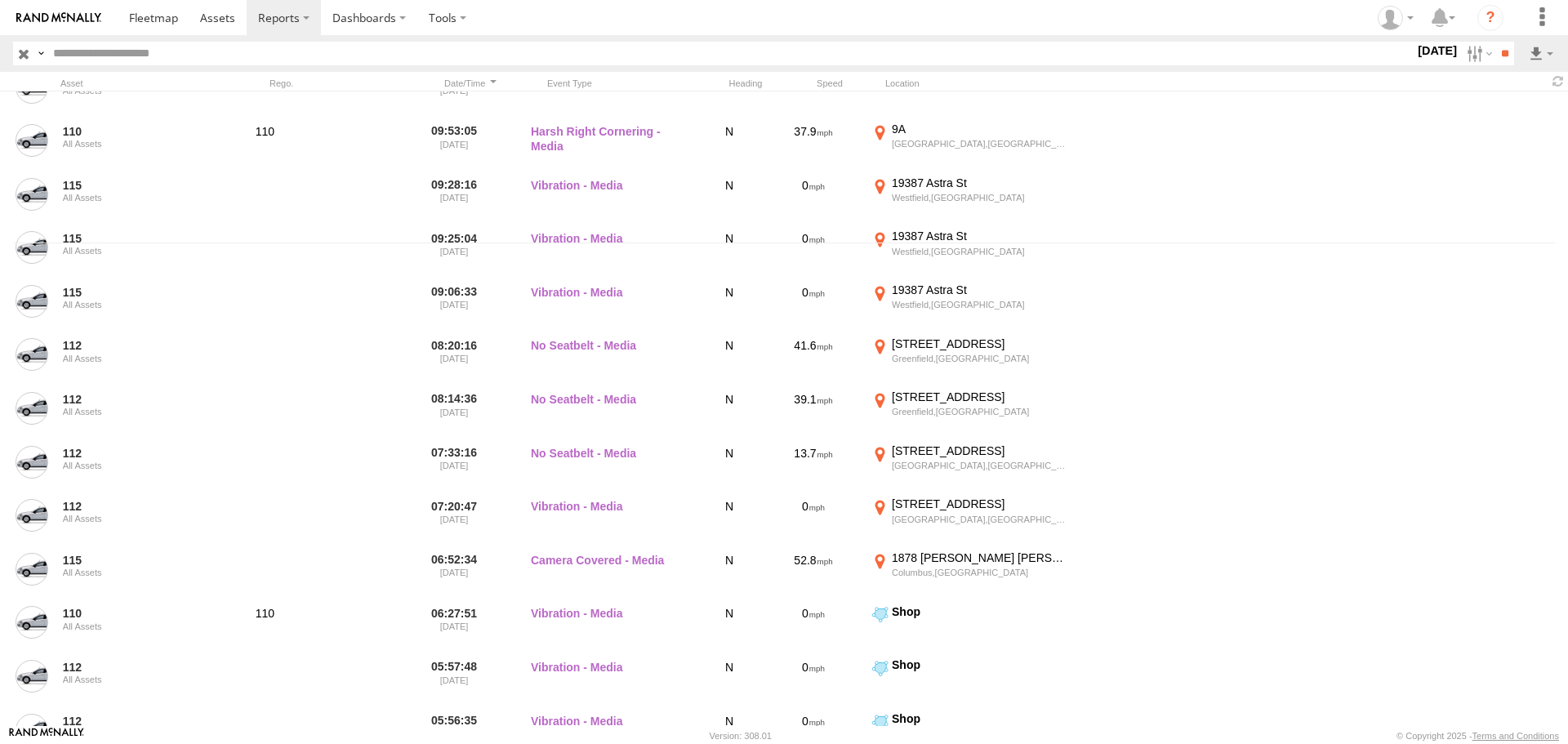
scroll to position [402, 0]
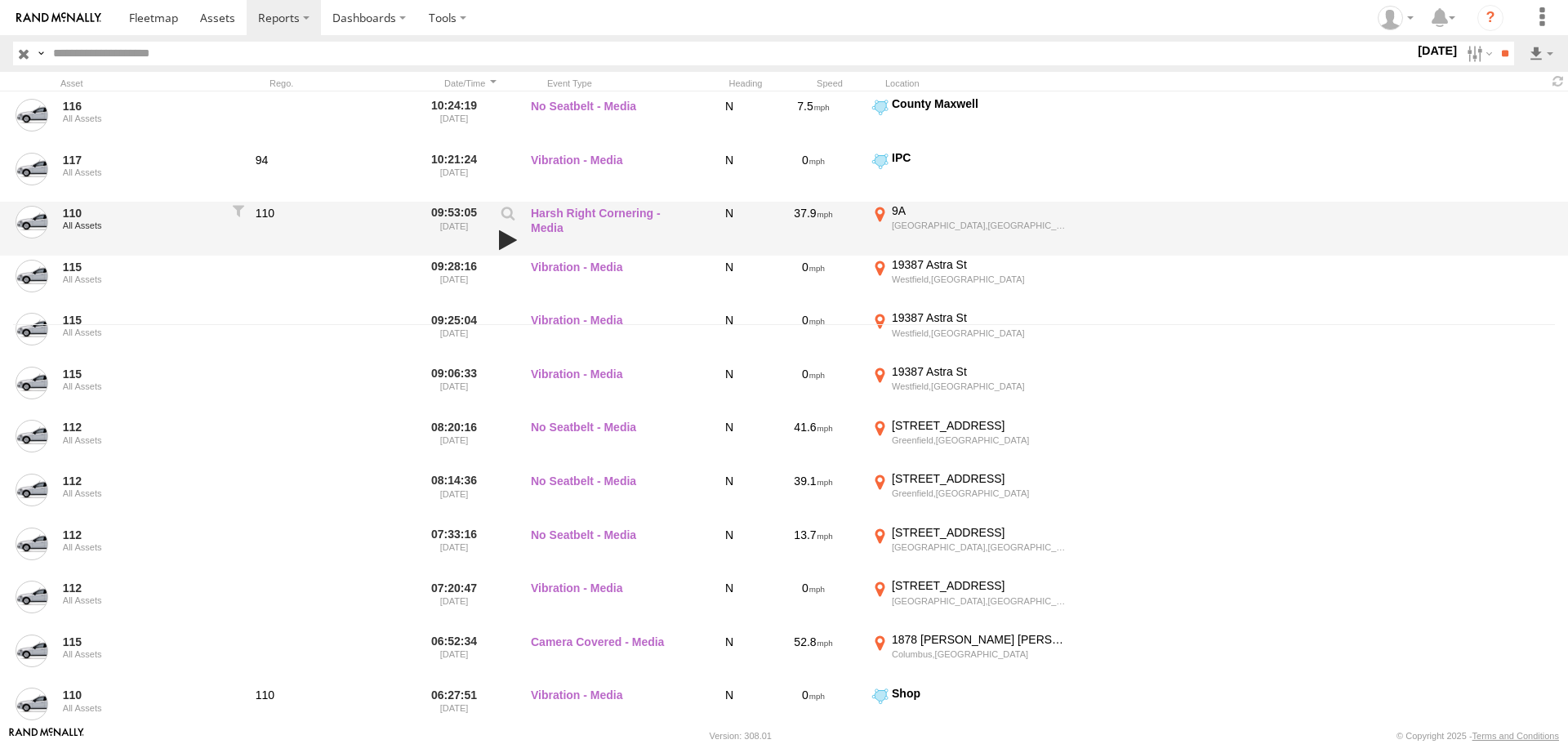
click at [505, 243] on link at bounding box center [508, 240] width 28 height 23
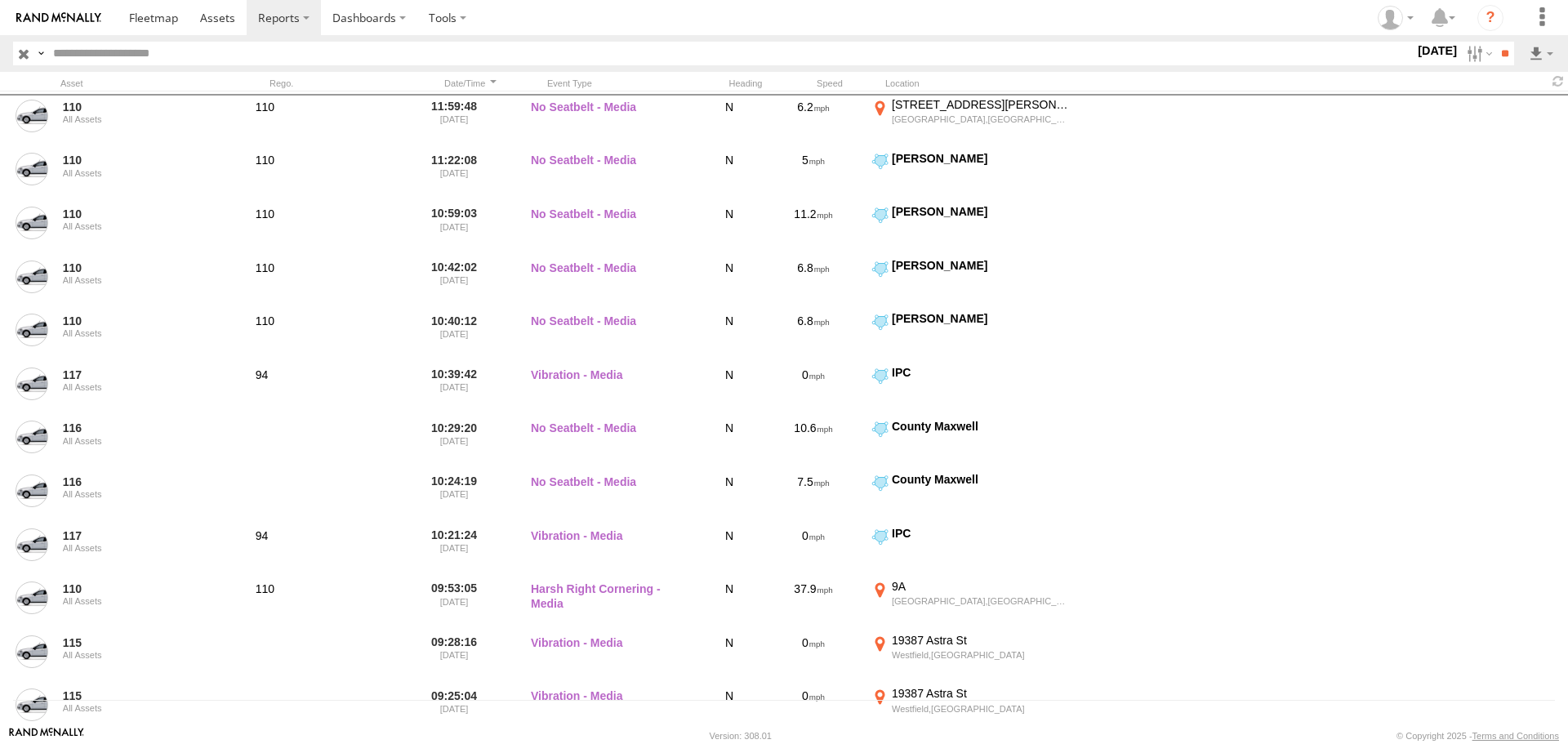
scroll to position [0, 0]
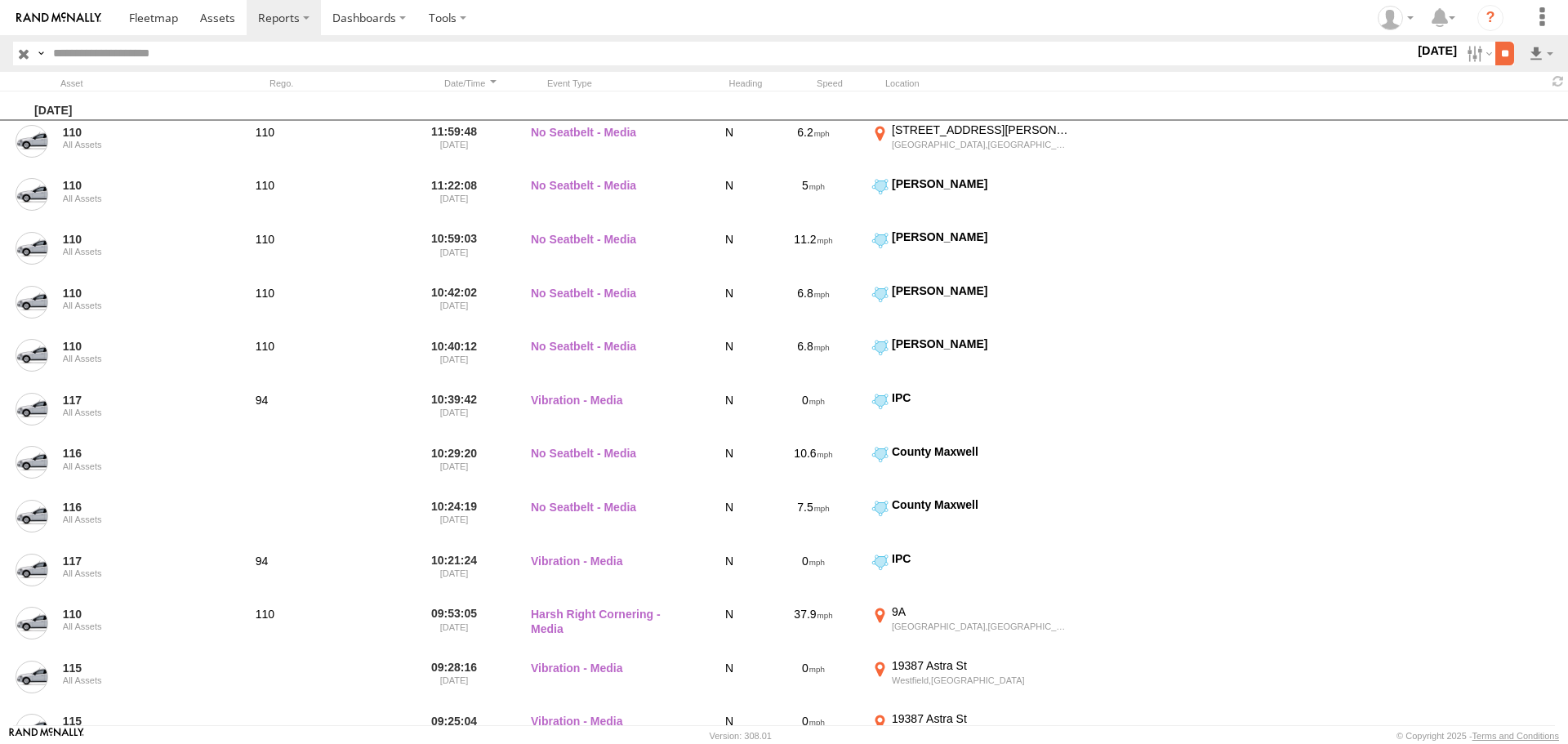
click at [1503, 55] on input "**" at bounding box center [1504, 53] width 19 height 24
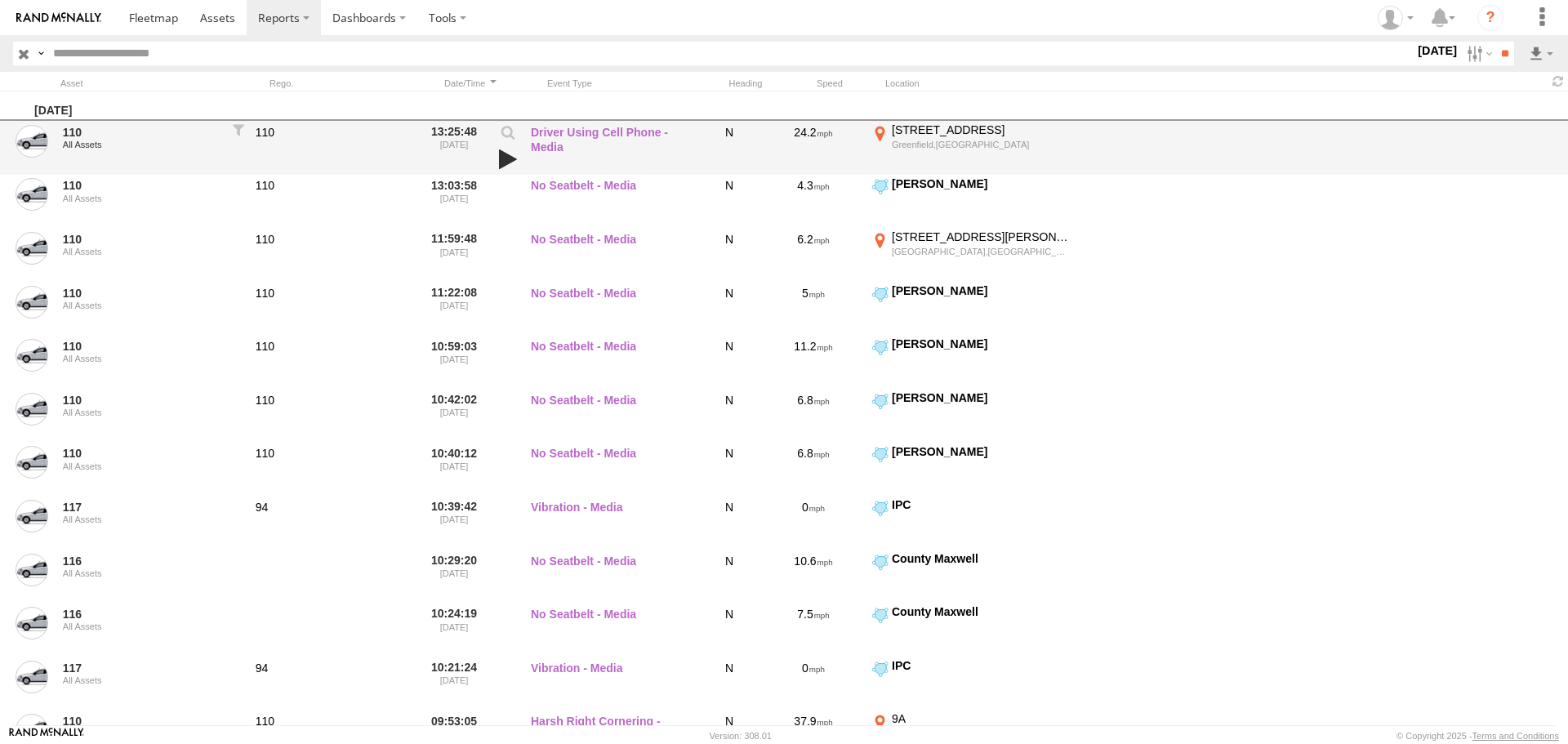
click at [508, 160] on link at bounding box center [508, 159] width 28 height 23
